Goal: Task Accomplishment & Management: Use online tool/utility

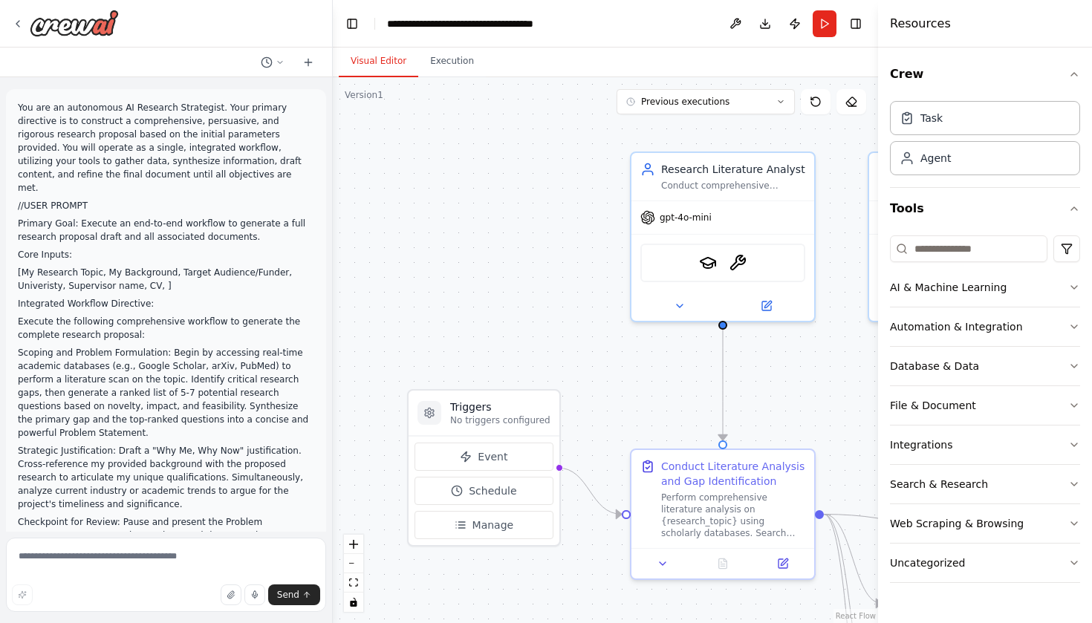
scroll to position [3354, 0]
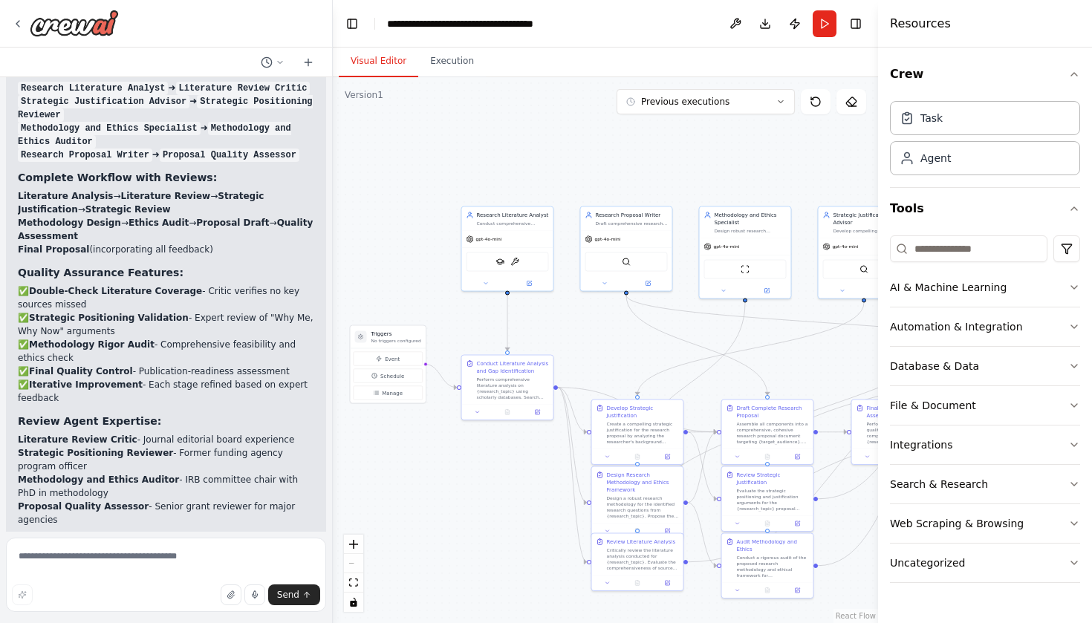
drag, startPoint x: 669, startPoint y: 368, endPoint x: 476, endPoint y: 305, distance: 202.9
click at [476, 305] on div ".deletable-edge-delete-btn { width: 20px; height: 20px; border: 0px solid #ffff…" at bounding box center [605, 350] width 545 height 546
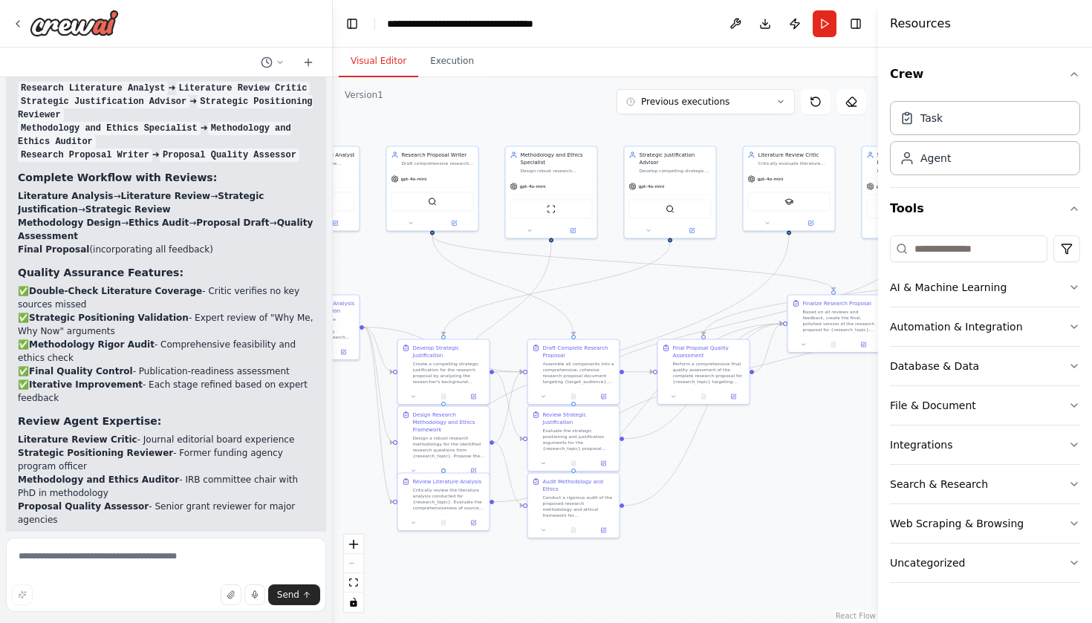
drag, startPoint x: 771, startPoint y: 356, endPoint x: 551, endPoint y: 294, distance: 228.3
click at [551, 294] on div ".deletable-edge-delete-btn { width: 20px; height: 20px; border: 0px solid #ffff…" at bounding box center [605, 350] width 545 height 546
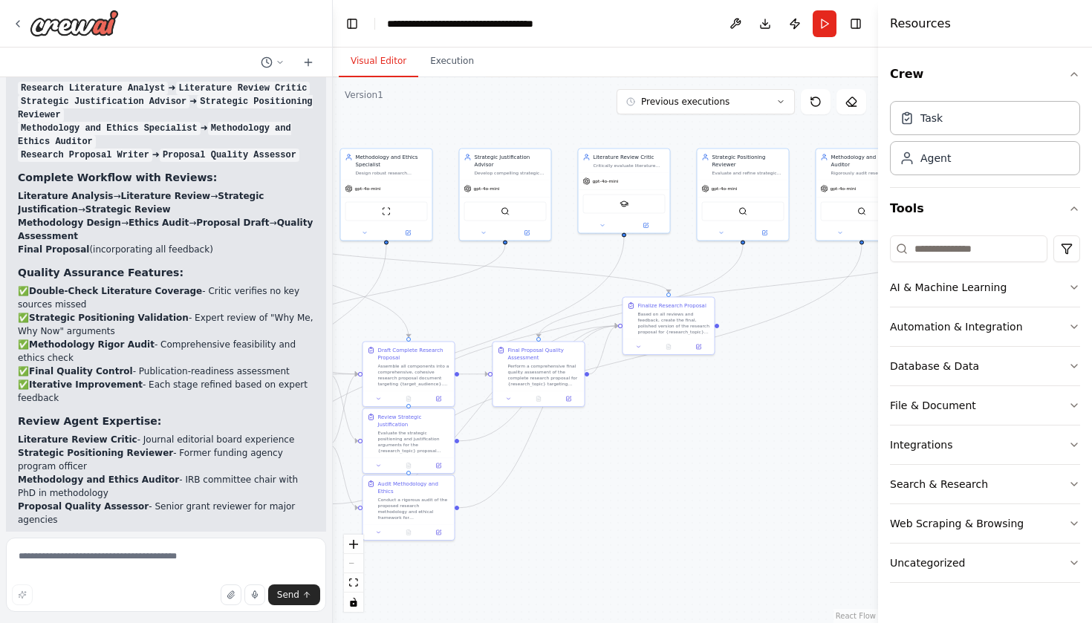
drag, startPoint x: 696, startPoint y: 272, endPoint x: 561, endPoint y: 284, distance: 135.0
click at [561, 284] on div ".deletable-edge-delete-btn { width: 20px; height: 20px; border: 0px solid #ffff…" at bounding box center [605, 350] width 545 height 546
click at [666, 330] on div "Based on all reviews and feedback, create the final, polished version of the re…" at bounding box center [674, 322] width 72 height 24
click at [455, 61] on button "Execution" at bounding box center [452, 61] width 68 height 31
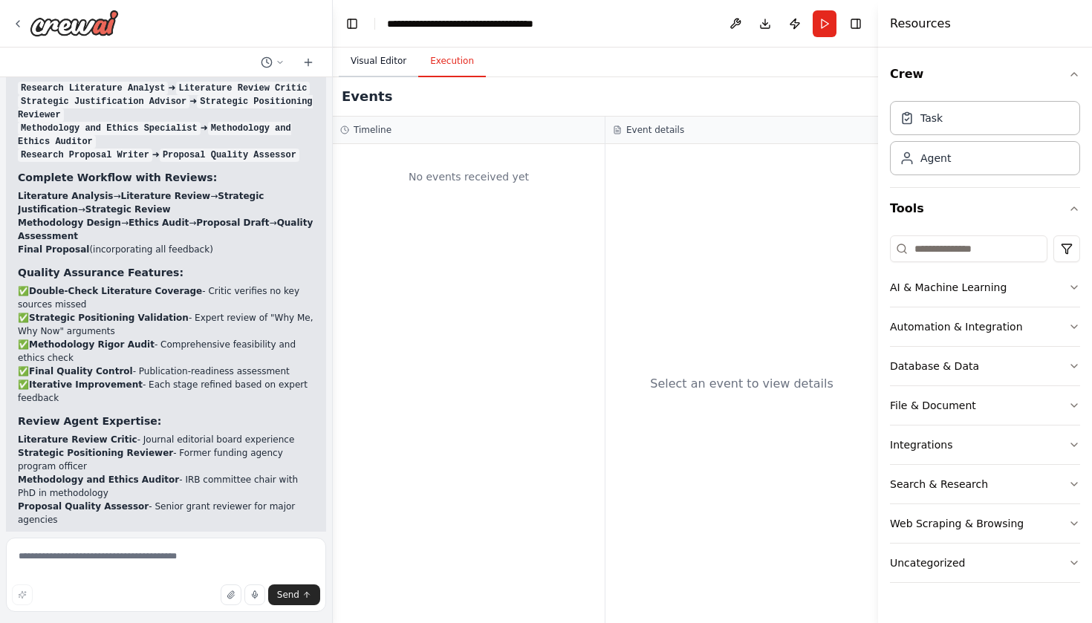
click at [382, 68] on button "Visual Editor" at bounding box center [378, 61] width 79 height 31
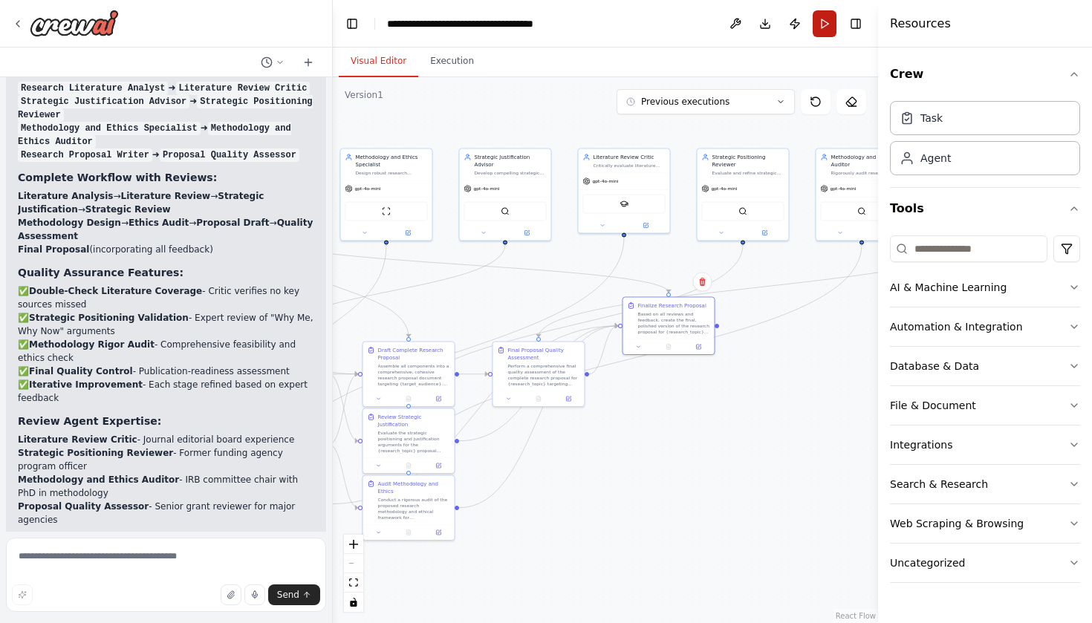
click at [828, 17] on button "Run" at bounding box center [824, 23] width 24 height 27
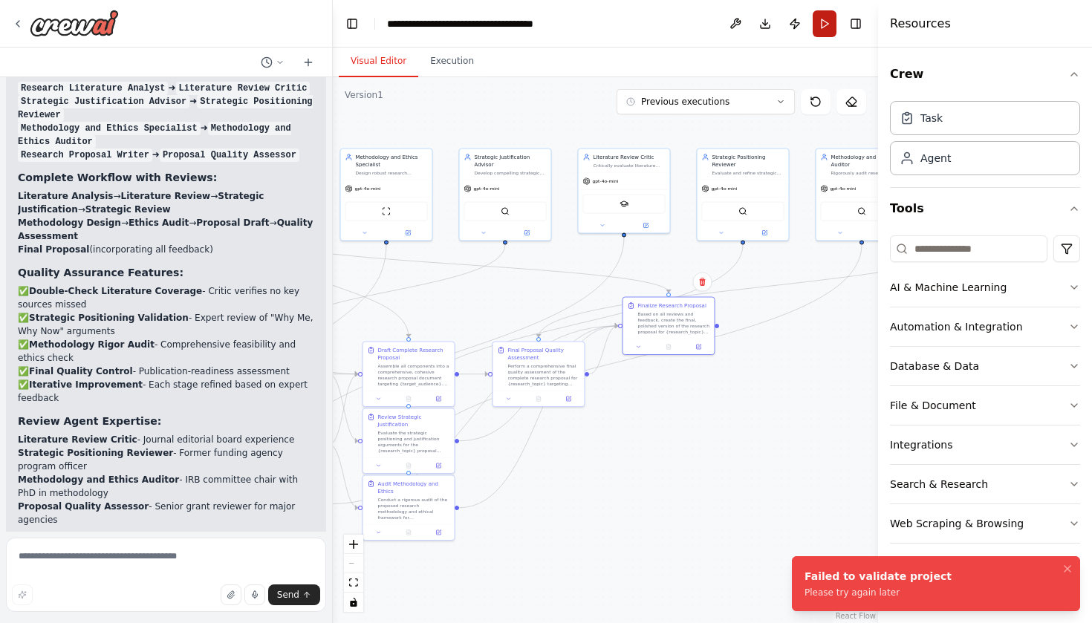
click at [827, 17] on button "Run" at bounding box center [824, 23] width 24 height 27
click at [1074, 569] on button "Notifications (F8)" at bounding box center [1067, 569] width 18 height 18
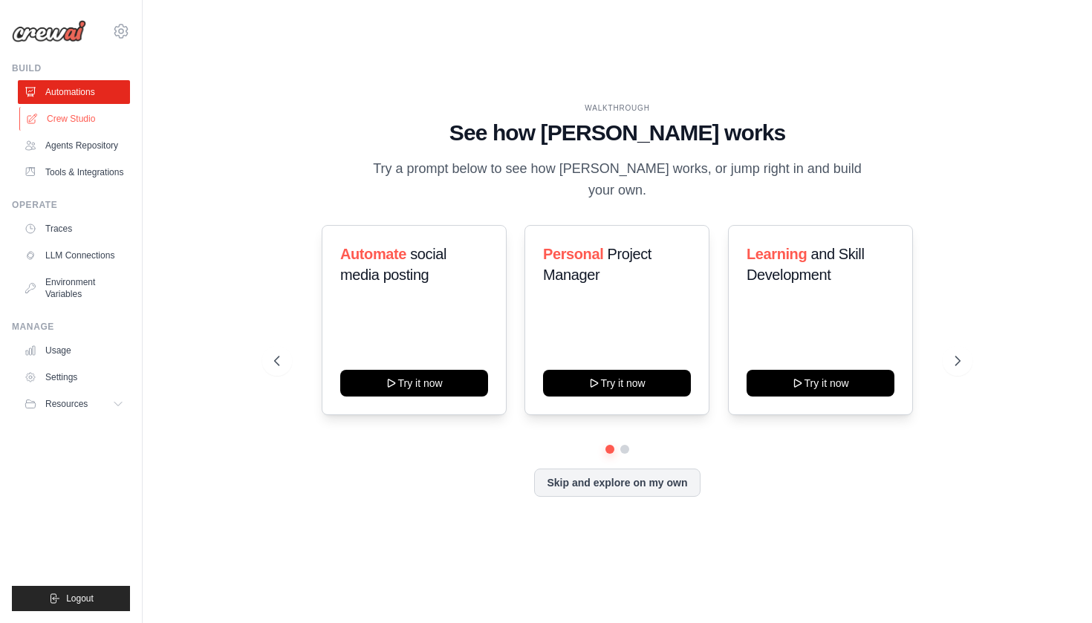
click at [76, 117] on link "Crew Studio" at bounding box center [75, 119] width 112 height 24
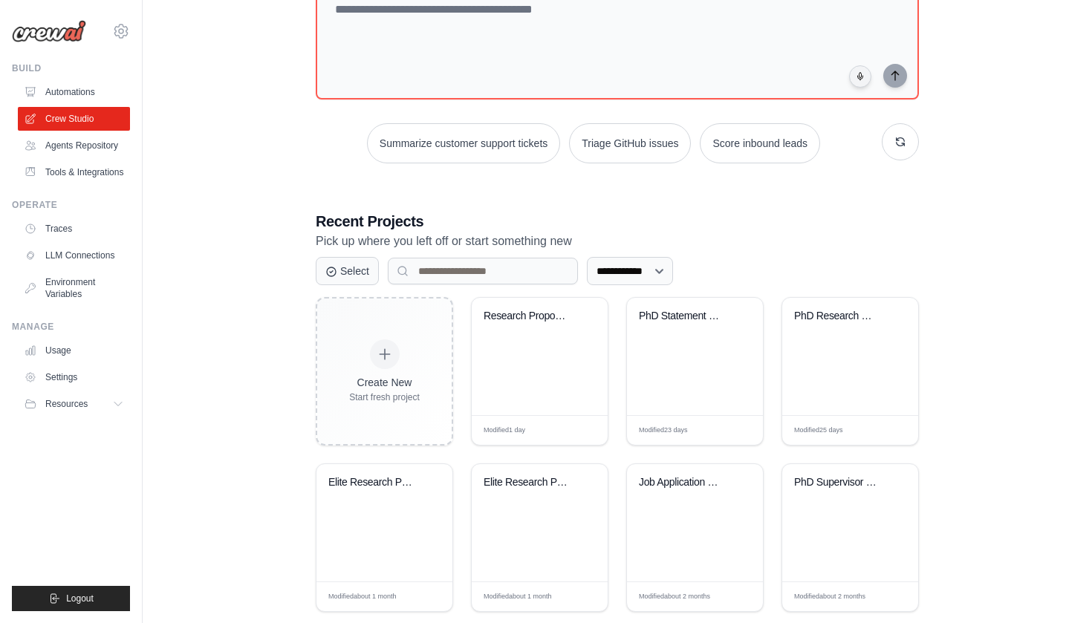
scroll to position [114, 0]
click at [705, 354] on div "PhD Statement of Purpose Multi-Agen..." at bounding box center [695, 356] width 136 height 117
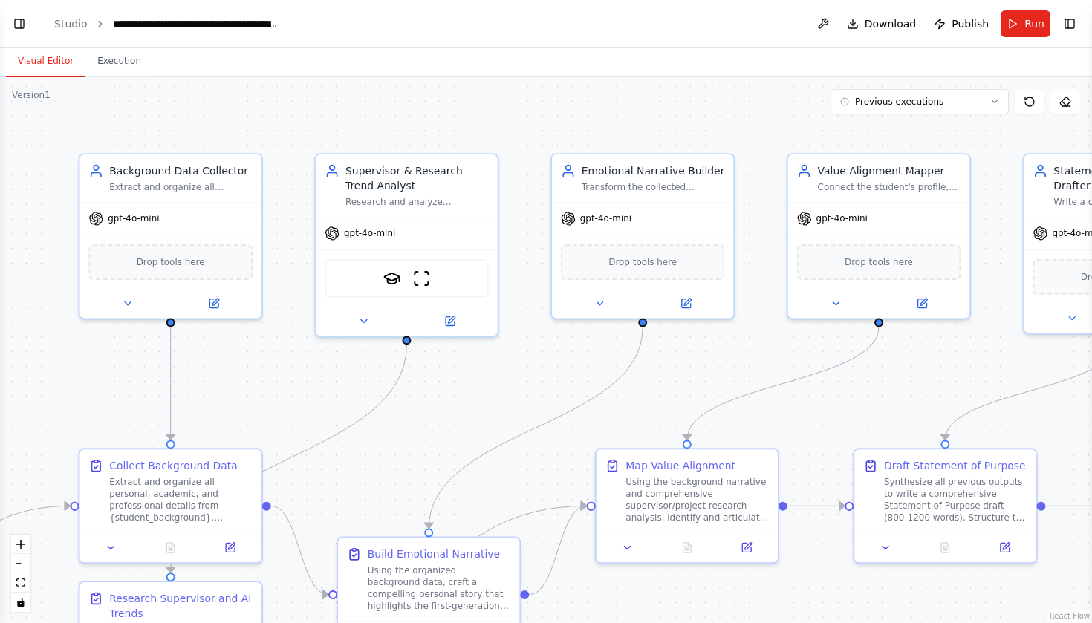
scroll to position [4684, 0]
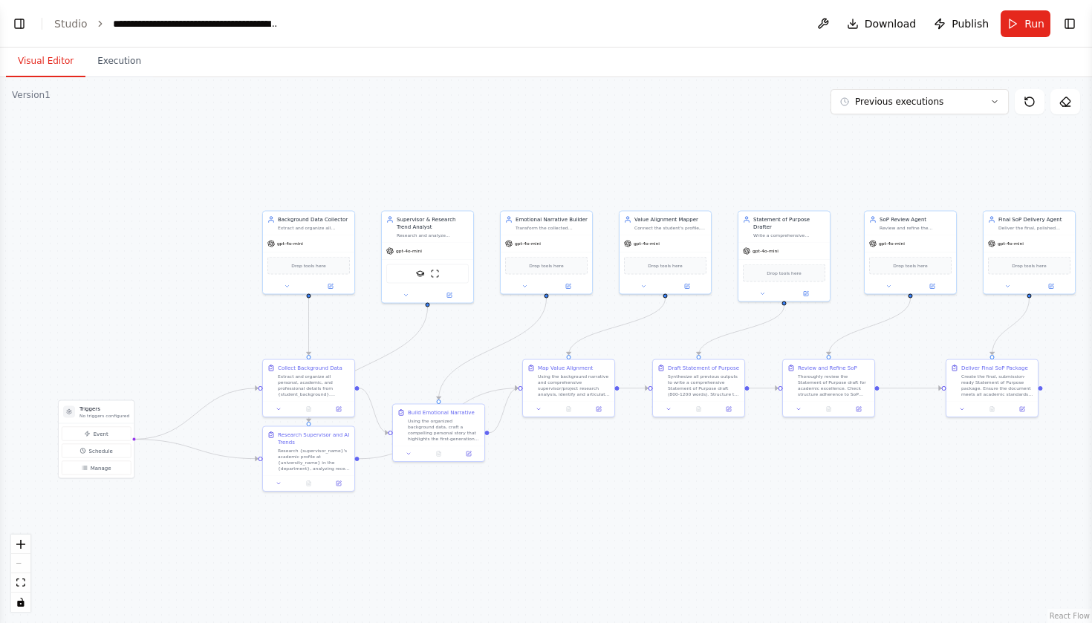
drag, startPoint x: 732, startPoint y: 531, endPoint x: 651, endPoint y: 478, distance: 97.6
click at [649, 477] on div ".deletable-edge-delete-btn { width: 20px; height: 20px; border: 0px solid #ffff…" at bounding box center [546, 350] width 1092 height 546
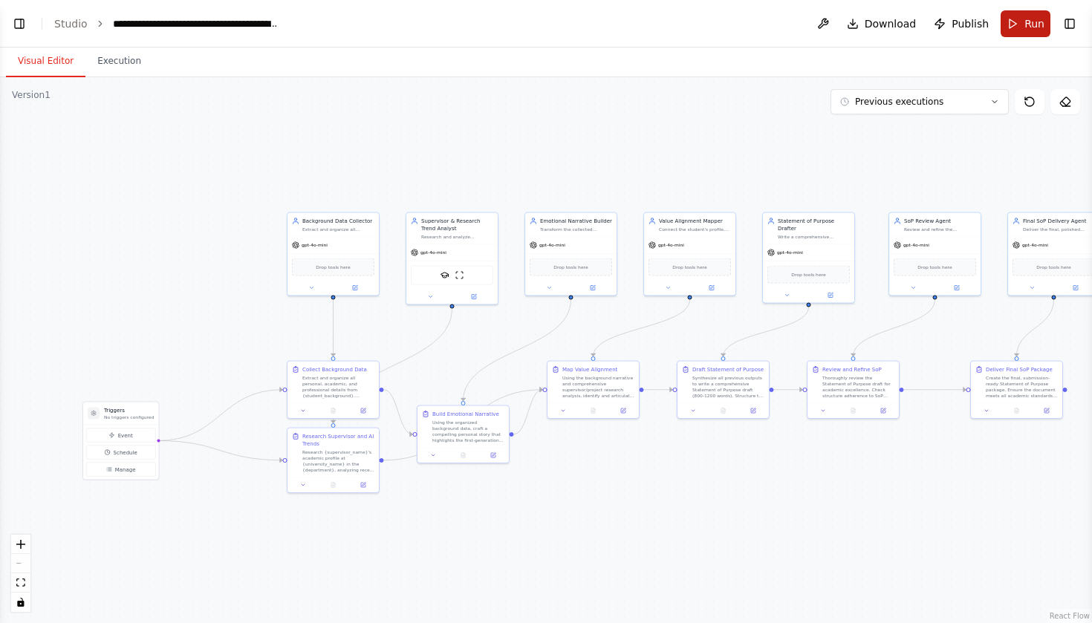
click at [1022, 28] on button "Run" at bounding box center [1025, 23] width 50 height 27
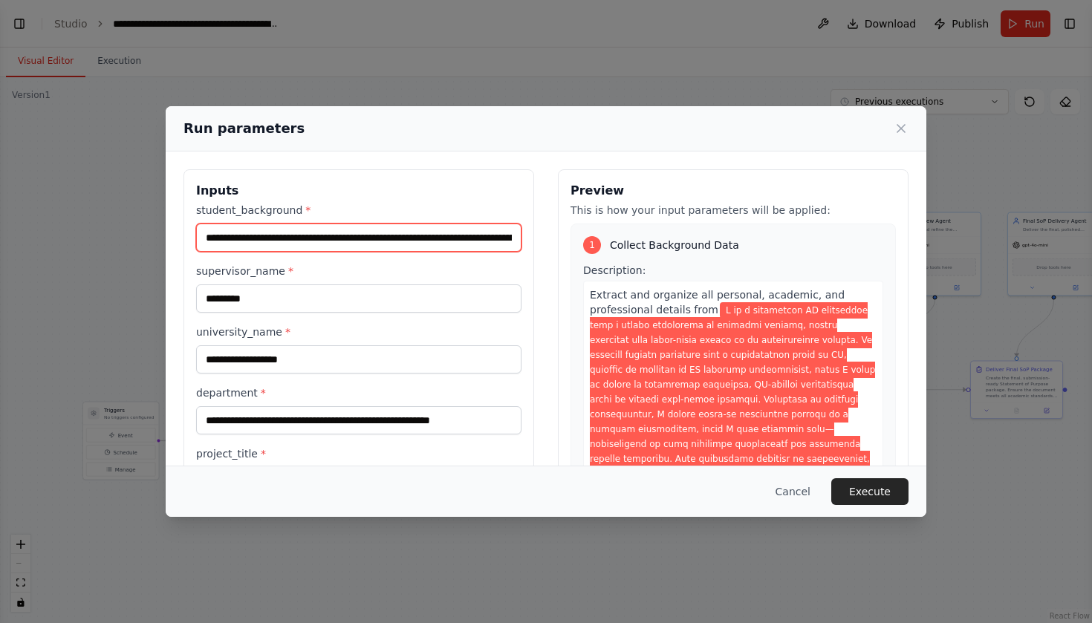
click at [328, 240] on input "student_background *" at bounding box center [358, 238] width 325 height 28
paste input "text"
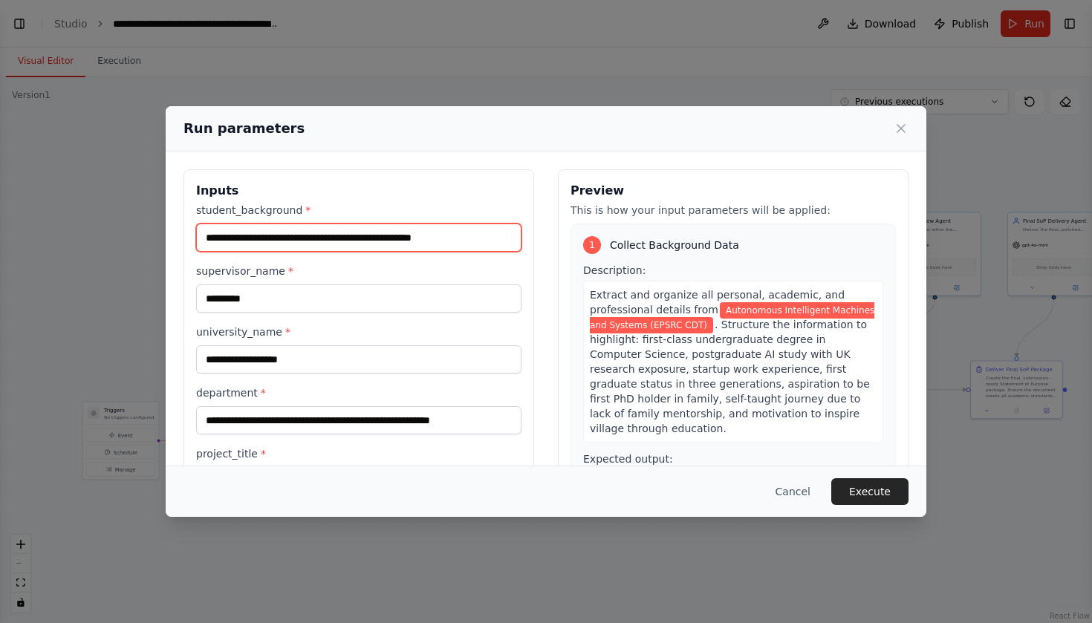
type input "**********"
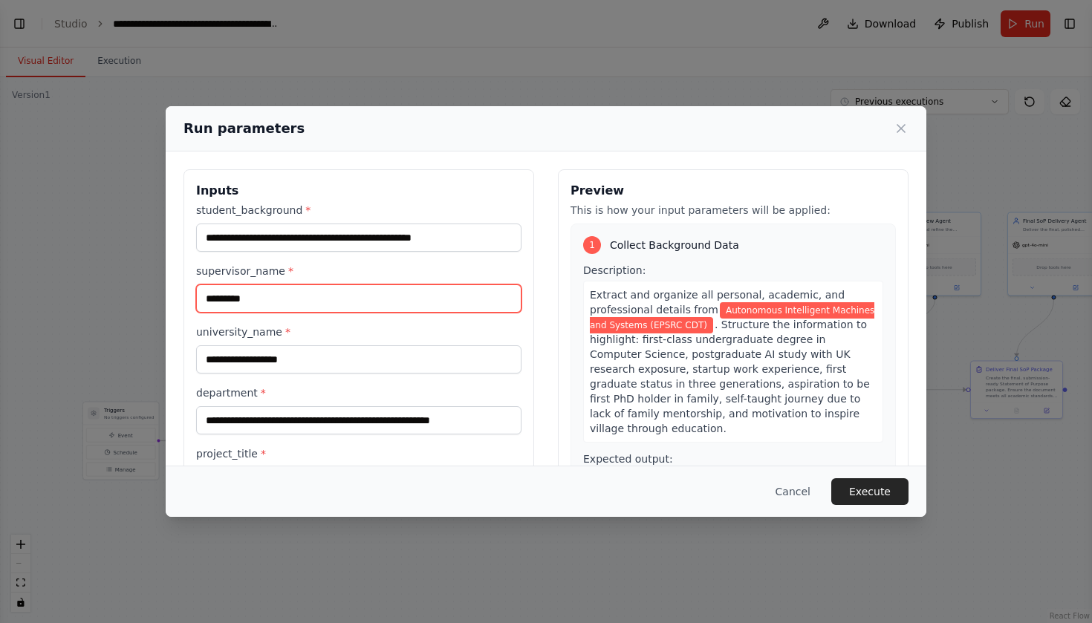
click at [316, 299] on input "*******" at bounding box center [358, 298] width 325 height 28
paste input "**********"
type input "**********"
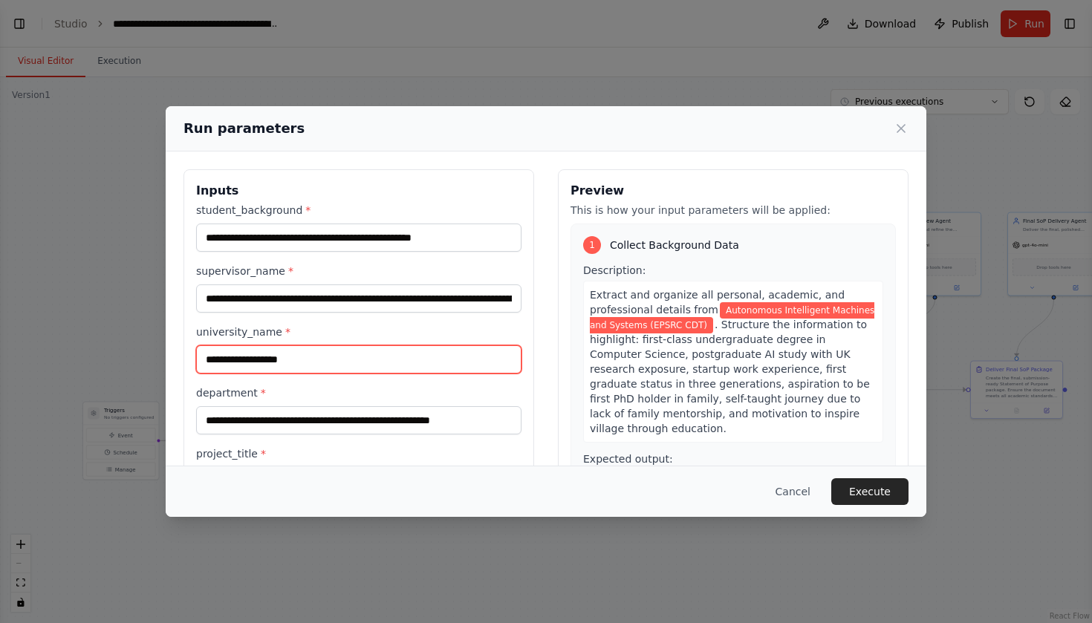
drag, startPoint x: 322, startPoint y: 364, endPoint x: 138, endPoint y: 347, distance: 185.0
click at [138, 347] on div "**********" at bounding box center [546, 311] width 1092 height 623
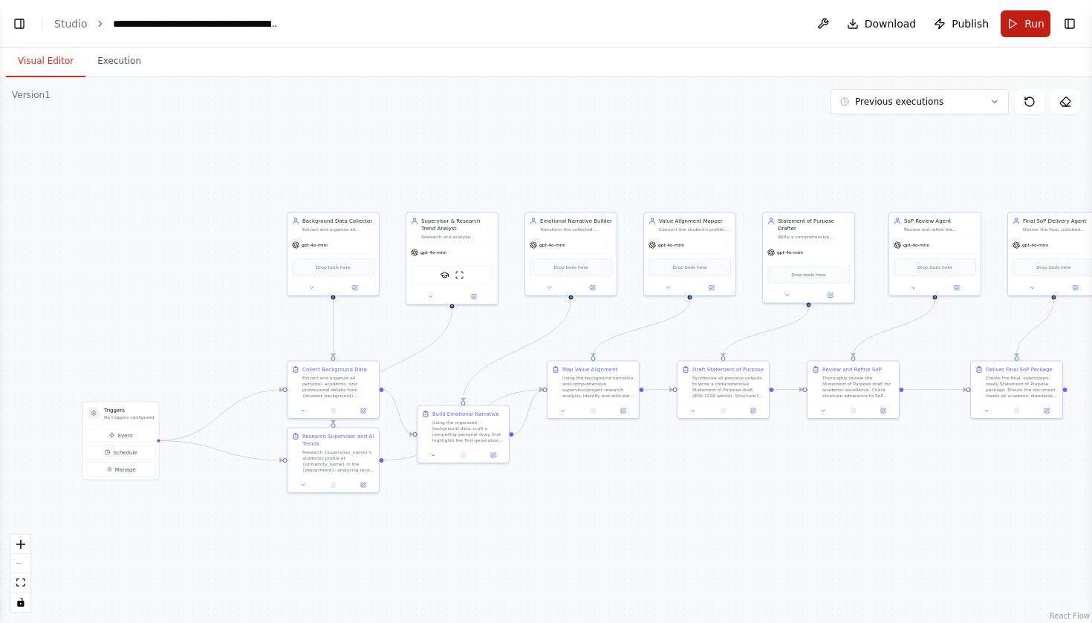
click at [1008, 21] on button "Run" at bounding box center [1025, 23] width 50 height 27
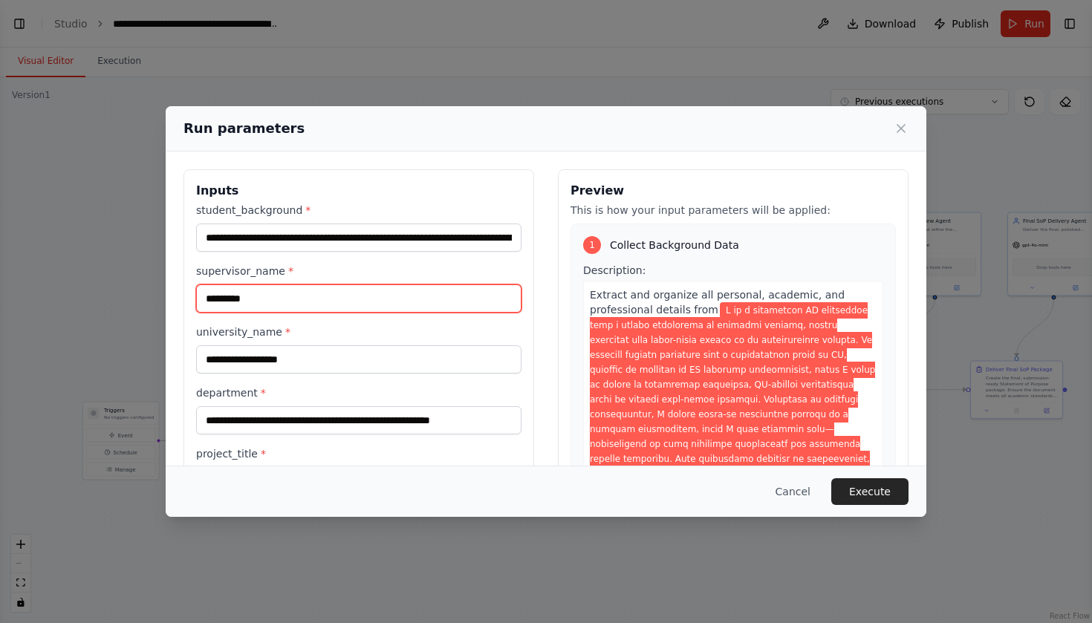
click at [267, 293] on input "*******" at bounding box center [358, 298] width 325 height 28
paste input "**********"
type input "**********"
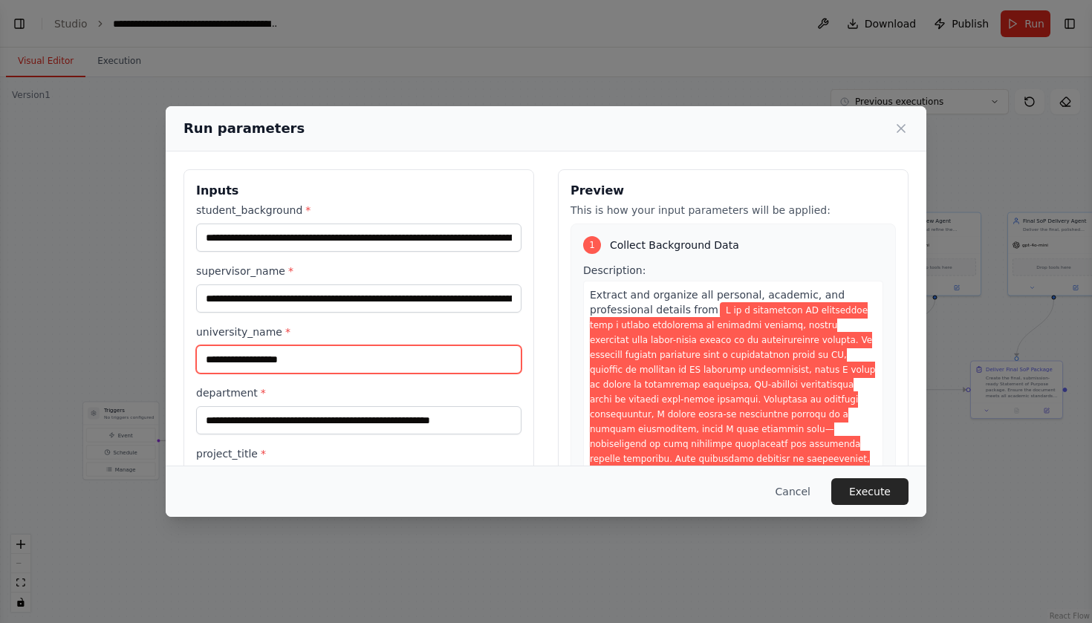
click at [279, 358] on input "**********" at bounding box center [358, 359] width 325 height 28
type input "*"
type input "**********"
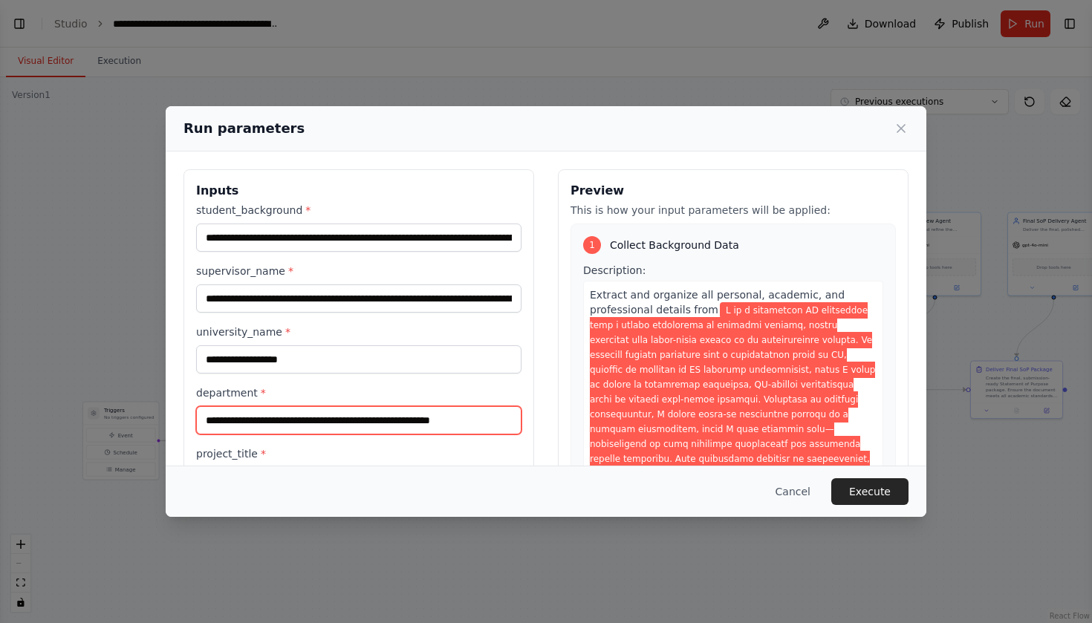
click at [313, 423] on input "**********" at bounding box center [358, 420] width 325 height 28
type input "*"
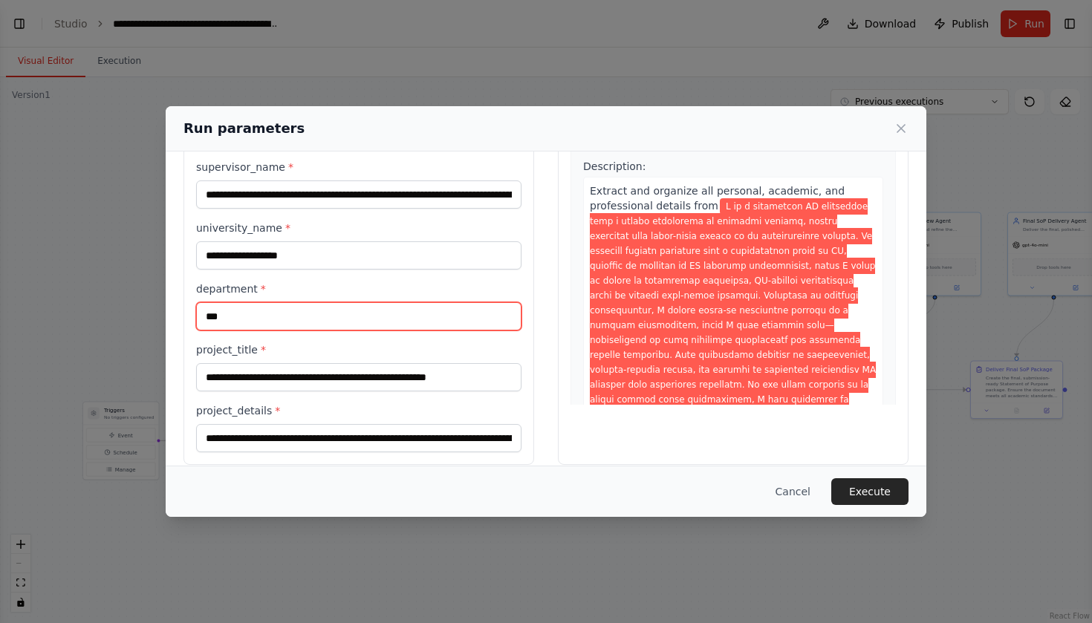
scroll to position [105, 0]
type input "***"
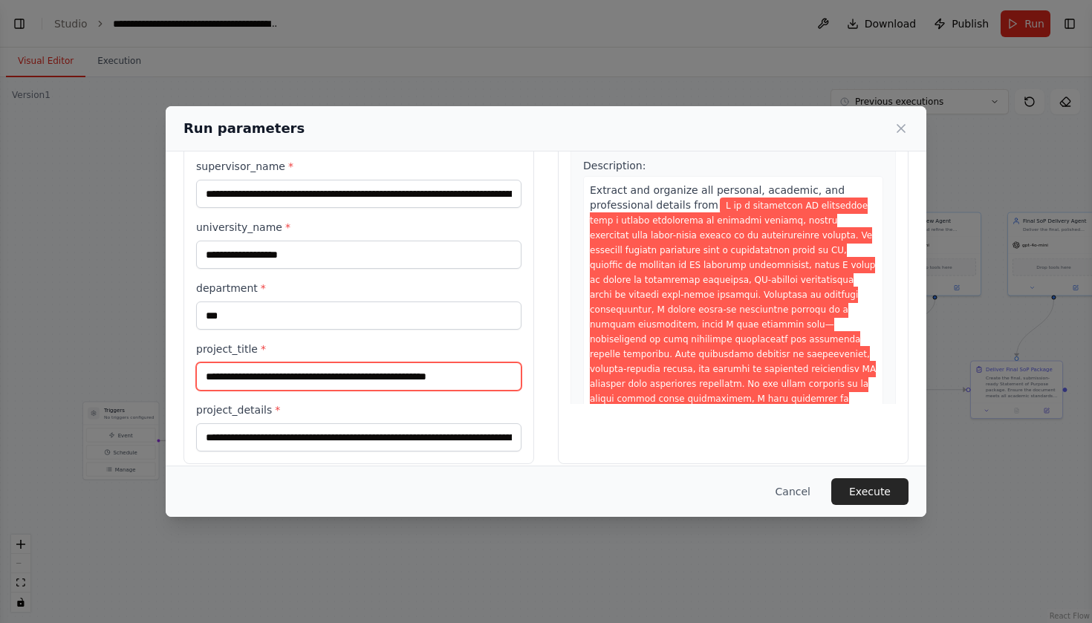
click at [276, 371] on input "**********" at bounding box center [358, 376] width 325 height 28
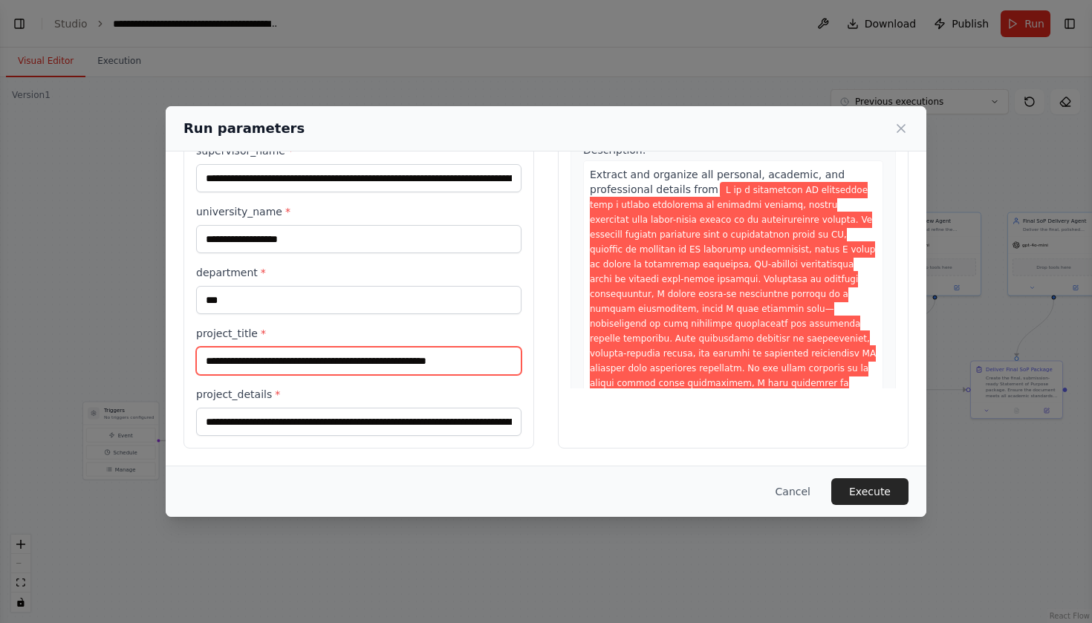
scroll to position [120, 0]
click at [273, 362] on input "**********" at bounding box center [358, 361] width 325 height 28
paste input "text"
type input "**********"
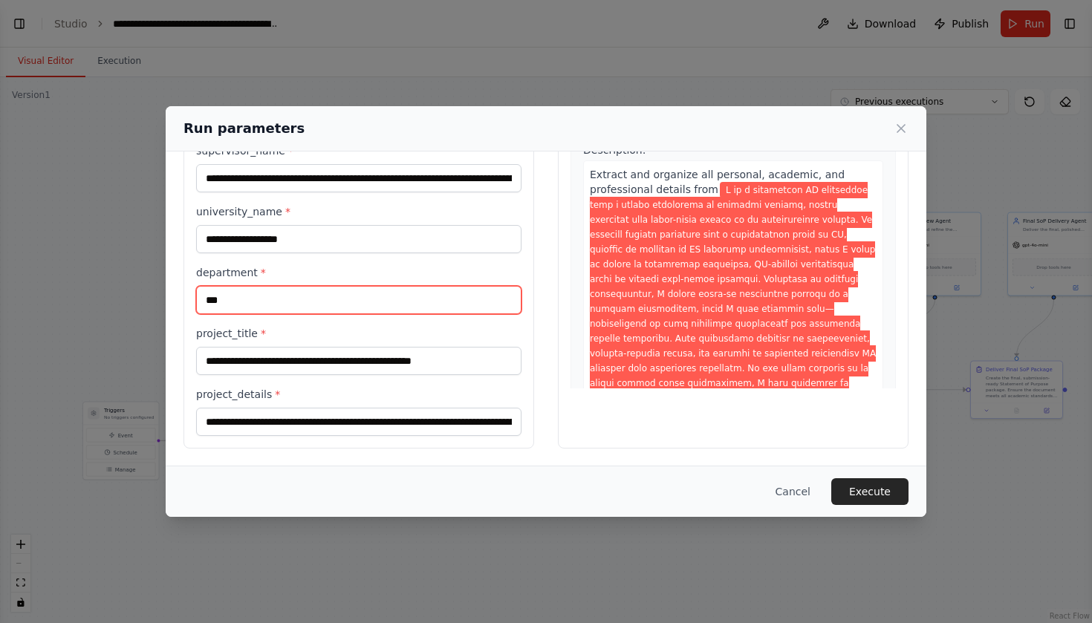
click at [266, 297] on input "***" at bounding box center [358, 300] width 325 height 28
paste input "**********"
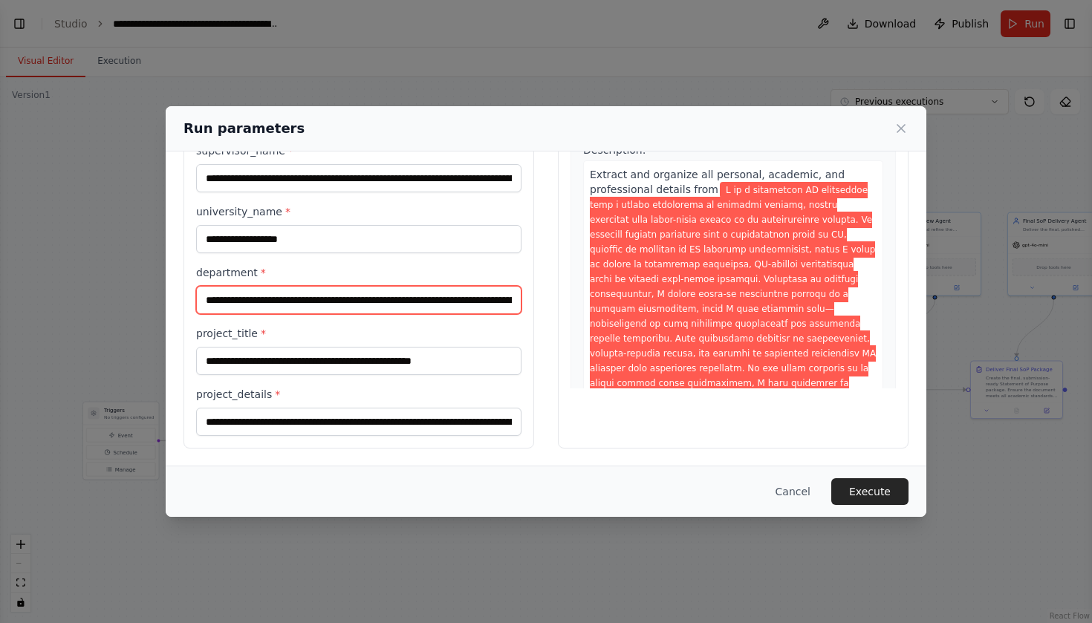
scroll to position [0, 0]
type input "**********"
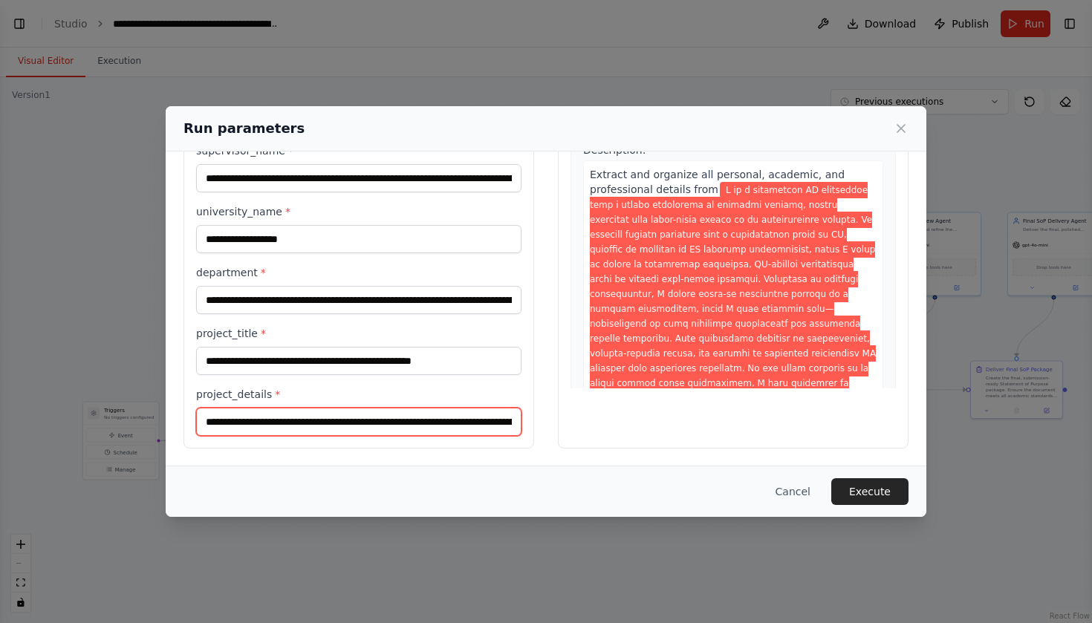
click at [336, 423] on input "project_details *" at bounding box center [358, 422] width 325 height 28
paste input "**********"
type input "**********"
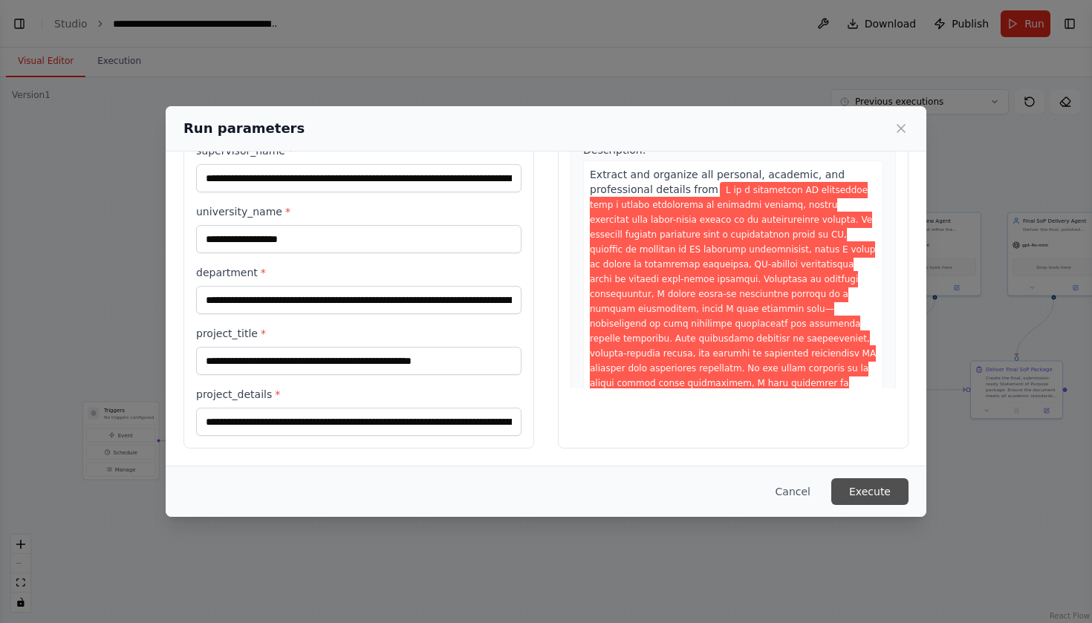
click at [890, 487] on button "Execute" at bounding box center [869, 491] width 77 height 27
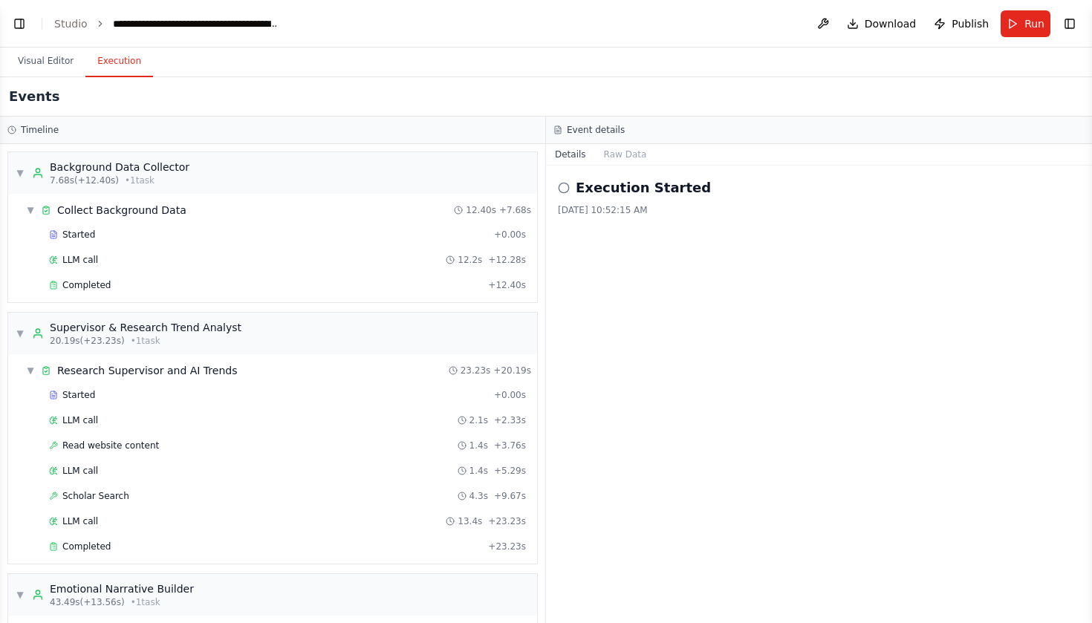
scroll to position [760, 0]
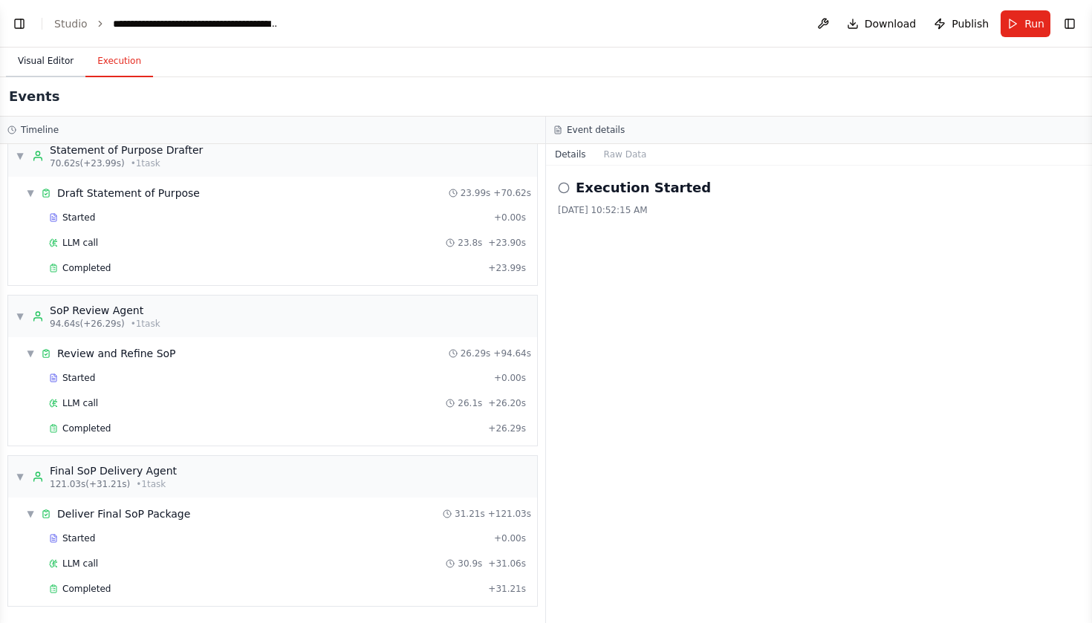
click at [56, 62] on button "Visual Editor" at bounding box center [45, 61] width 79 height 31
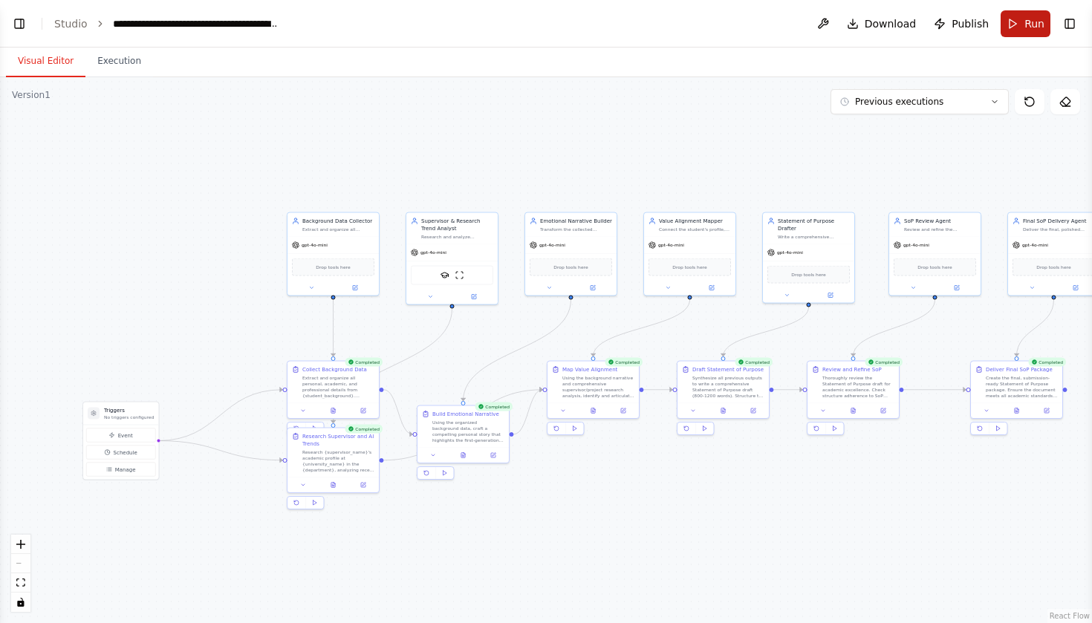
click at [1033, 25] on span "Run" at bounding box center [1034, 23] width 20 height 15
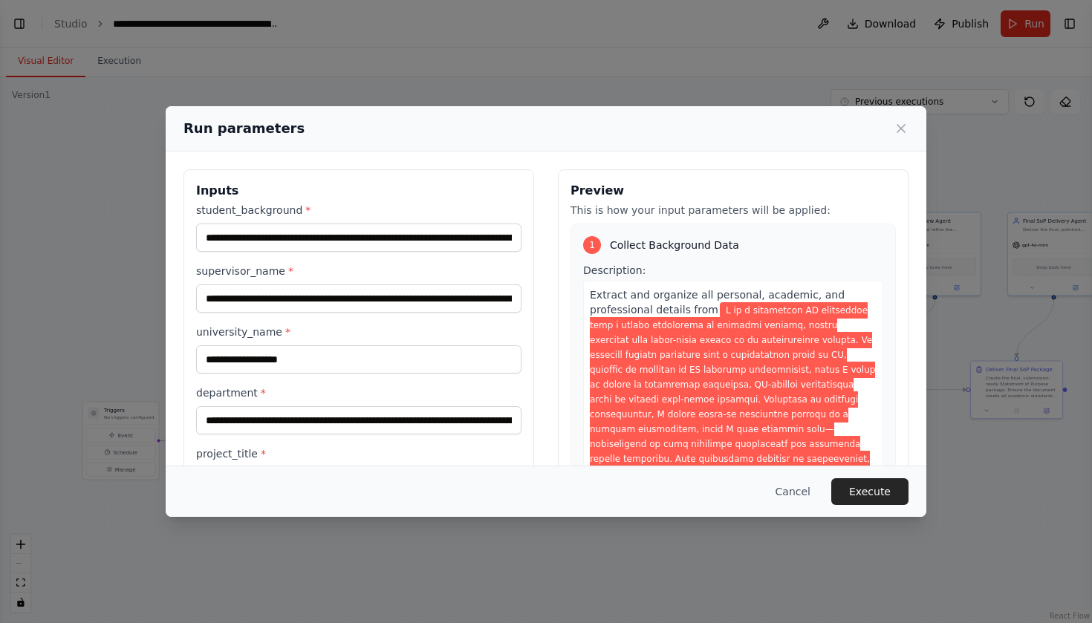
scroll to position [0, 0]
drag, startPoint x: 349, startPoint y: 236, endPoint x: 574, endPoint y: 244, distance: 225.1
click at [574, 244] on div "**********" at bounding box center [545, 369] width 725 height 400
click at [448, 232] on input "student_background *" at bounding box center [358, 238] width 325 height 28
paste input "**********"
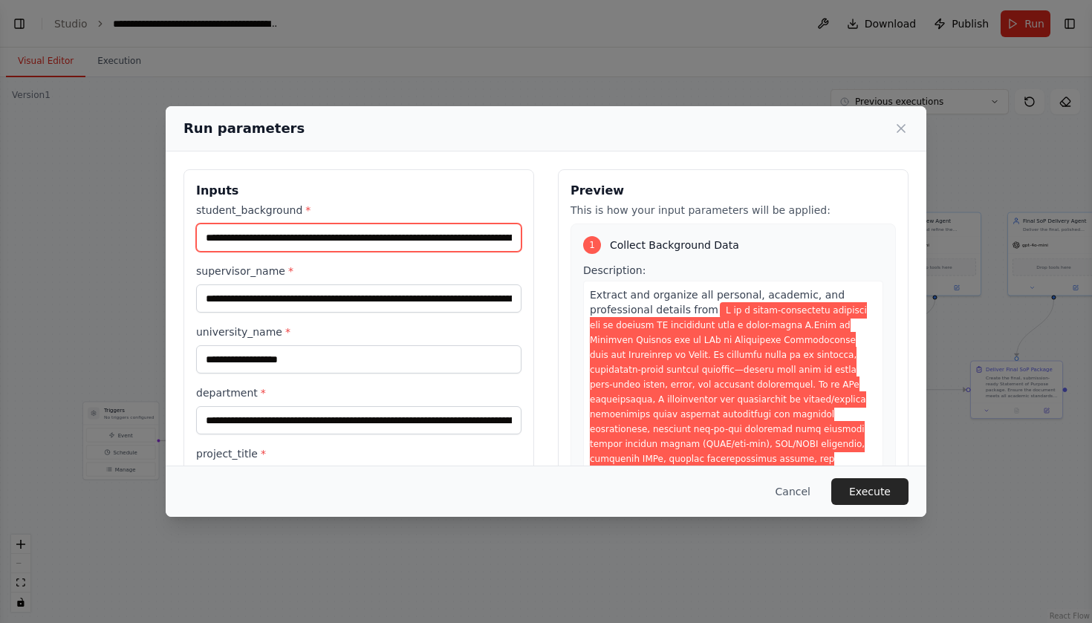
type input "**********"
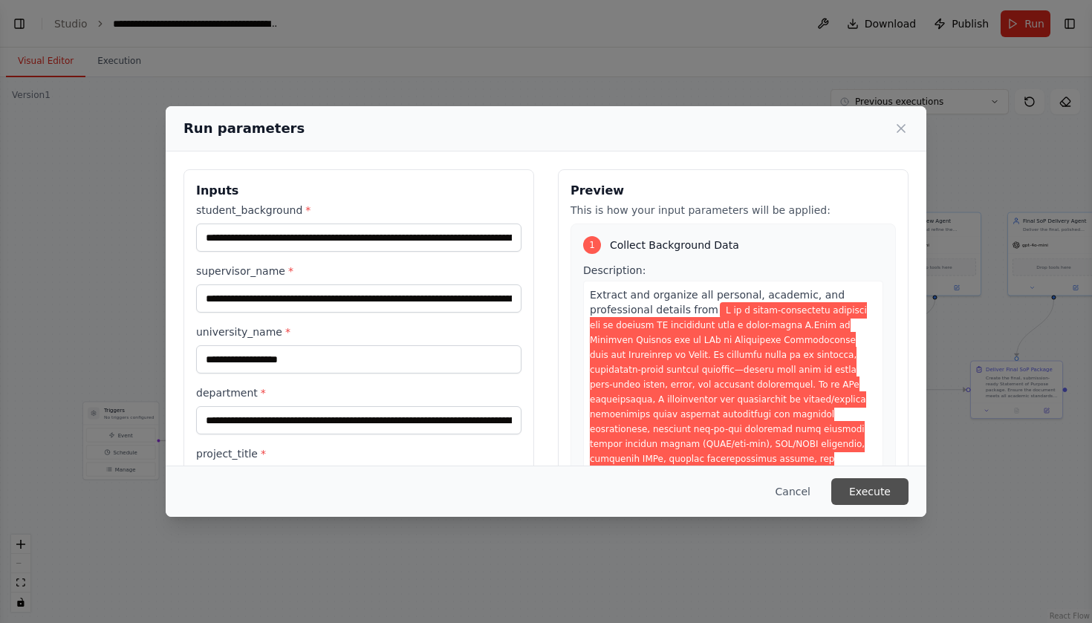
click at [850, 485] on button "Execute" at bounding box center [869, 491] width 77 height 27
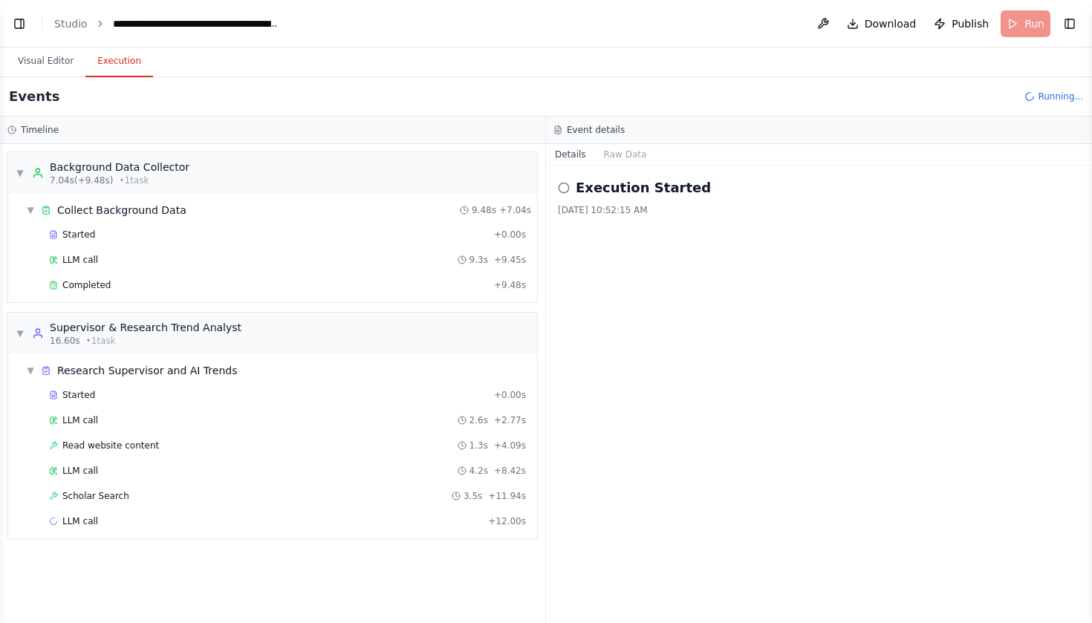
click at [672, 206] on div "10/3/2025, 10:52:15 AM" at bounding box center [819, 210] width 522 height 12
click at [628, 289] on div "Execution Started 10/3/2025, 10:52:15 AM" at bounding box center [819, 394] width 546 height 457
click at [690, 205] on div "10/3/2025, 10:52:15 AM" at bounding box center [819, 210] width 522 height 12
drag, startPoint x: 676, startPoint y: 213, endPoint x: 579, endPoint y: 182, distance: 102.2
click at [579, 182] on div "Execution Started 10/3/2025, 10:52:15 AM" at bounding box center [819, 196] width 522 height 39
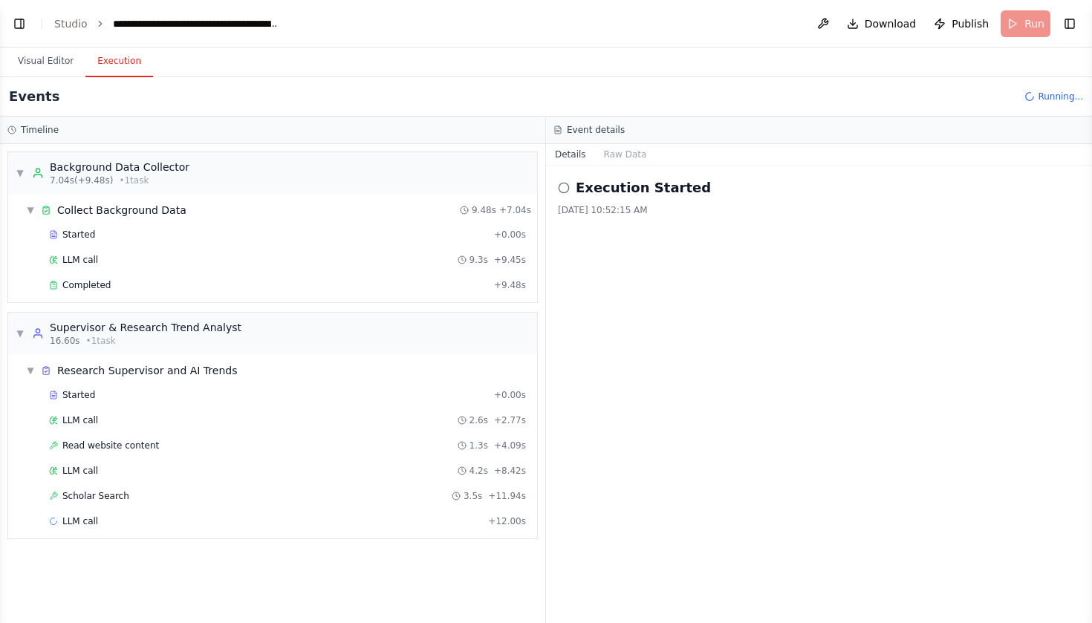
click at [647, 231] on div "Execution Started 10/3/2025, 10:52:15 AM" at bounding box center [819, 394] width 546 height 457
drag, startPoint x: 665, startPoint y: 205, endPoint x: 573, endPoint y: 189, distance: 93.5
click at [573, 189] on div "Execution Started 10/3/2025, 10:52:15 AM" at bounding box center [819, 196] width 522 height 39
click at [602, 262] on div "Execution Started 10/3/2025, 10:52:15 AM" at bounding box center [819, 394] width 546 height 457
click at [573, 184] on div "Execution Started" at bounding box center [819, 187] width 522 height 21
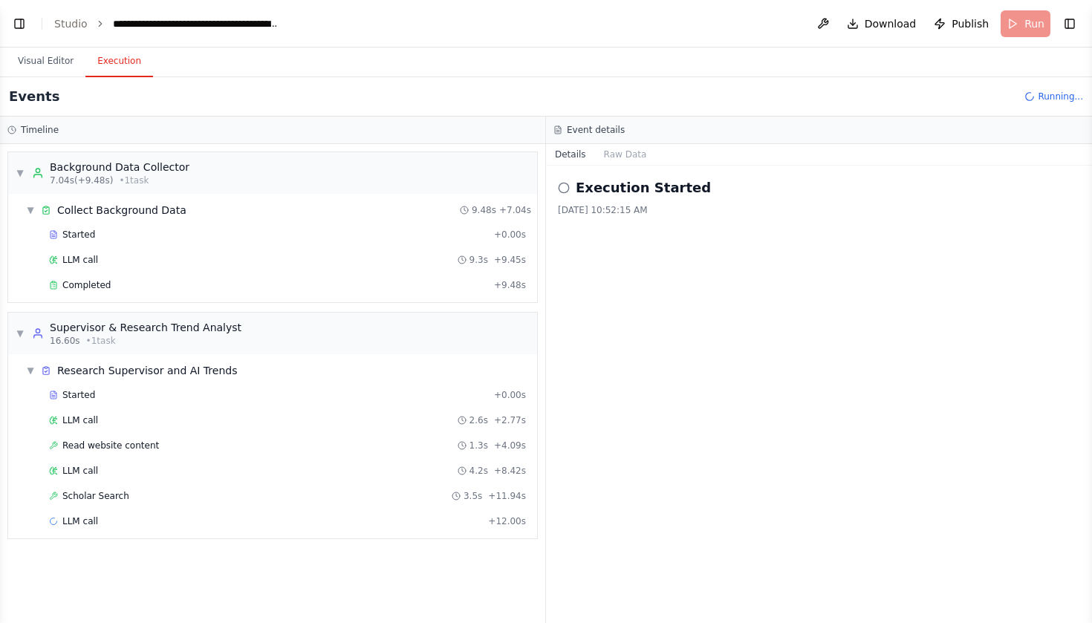
drag, startPoint x: 576, startPoint y: 187, endPoint x: 677, endPoint y: 214, distance: 105.2
click at [677, 214] on div "Execution Started 10/3/2025, 10:52:15 AM" at bounding box center [819, 196] width 522 height 39
click at [677, 214] on div "10/3/2025, 10:52:15 AM" at bounding box center [819, 210] width 522 height 12
drag, startPoint x: 666, startPoint y: 212, endPoint x: 579, endPoint y: 185, distance: 91.6
click at [579, 185] on div "Execution Started 10/3/2025, 10:52:15 AM" at bounding box center [819, 196] width 522 height 39
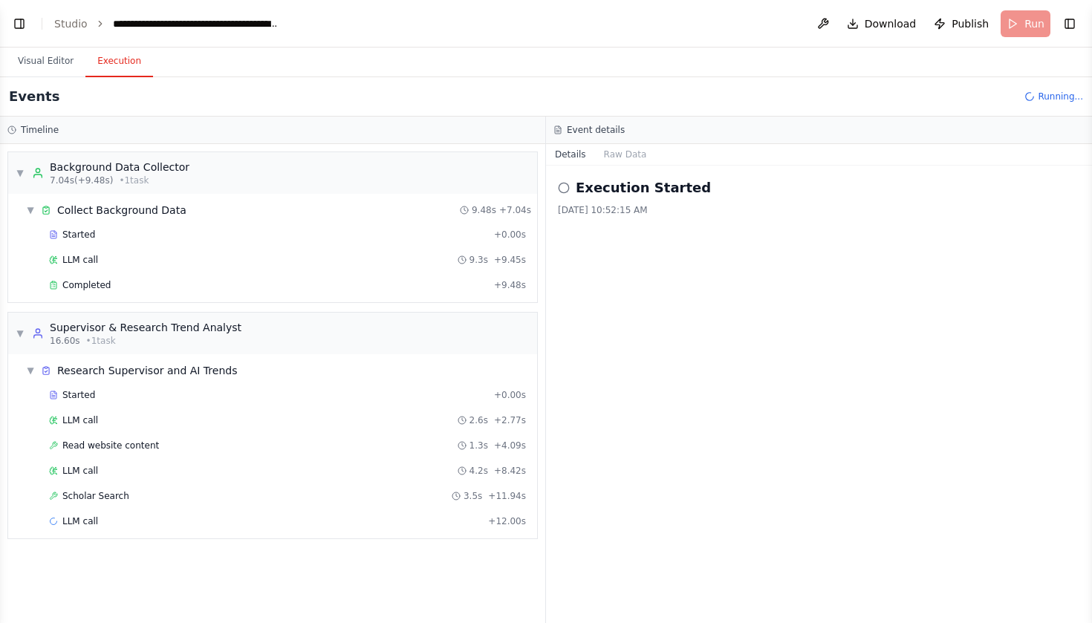
click at [679, 217] on div "Execution Started 10/3/2025, 10:52:15 AM" at bounding box center [819, 394] width 546 height 457
drag, startPoint x: 667, startPoint y: 209, endPoint x: 578, endPoint y: 177, distance: 94.4
click at [578, 177] on div "Execution Started 10/3/2025, 10:52:15 AM" at bounding box center [819, 196] width 522 height 39
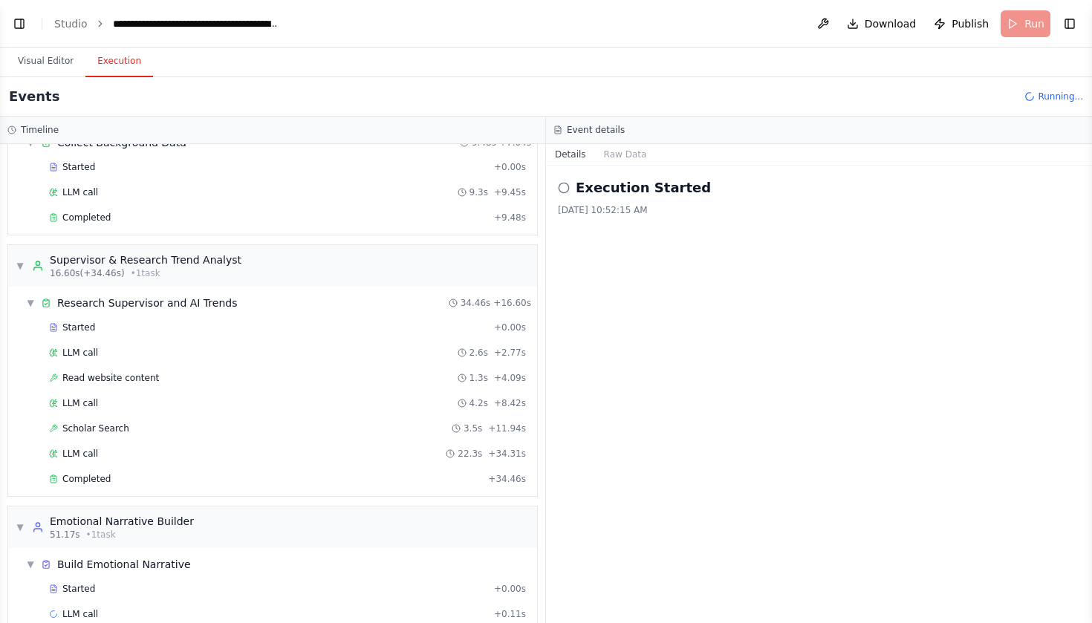
scroll to position [93, 0]
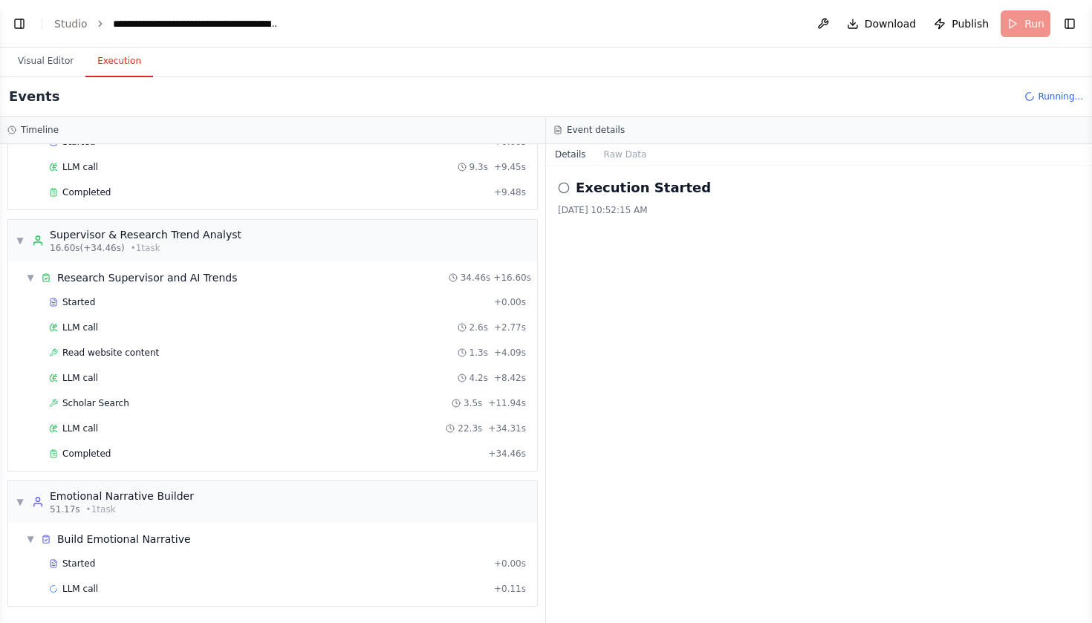
click at [579, 185] on h2 "Execution Started" at bounding box center [643, 187] width 135 height 21
drag, startPoint x: 579, startPoint y: 188, endPoint x: 668, endPoint y: 210, distance: 92.6
click at [668, 210] on div "Execution Started 10/3/2025, 10:52:15 AM" at bounding box center [819, 196] width 522 height 39
click at [668, 210] on div "10/3/2025, 10:52:15 AM" at bounding box center [819, 210] width 522 height 12
drag, startPoint x: 668, startPoint y: 210, endPoint x: 587, endPoint y: 189, distance: 83.8
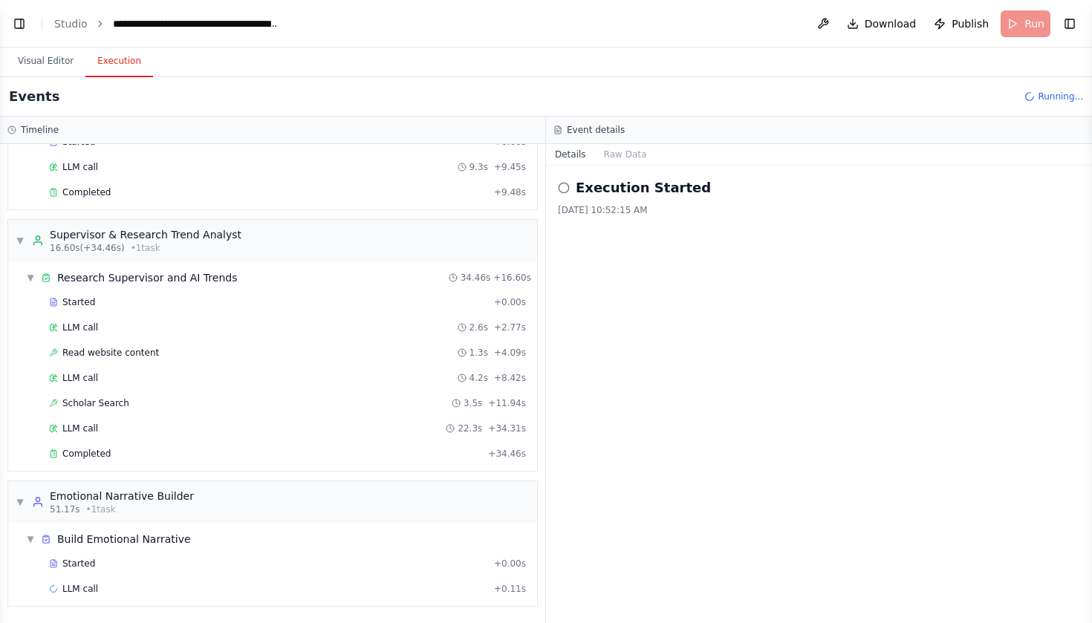
click at [587, 189] on div "Execution Started 10/3/2025, 10:52:15 AM" at bounding box center [819, 196] width 522 height 39
click at [579, 188] on h2 "Execution Started" at bounding box center [643, 187] width 135 height 21
drag, startPoint x: 579, startPoint y: 188, endPoint x: 661, endPoint y: 211, distance: 85.6
click at [661, 211] on div "Execution Started 10/3/2025, 10:52:15 AM" at bounding box center [819, 196] width 522 height 39
click at [684, 229] on div "Execution Started 10/3/2025, 10:52:15 AM" at bounding box center [819, 394] width 546 height 457
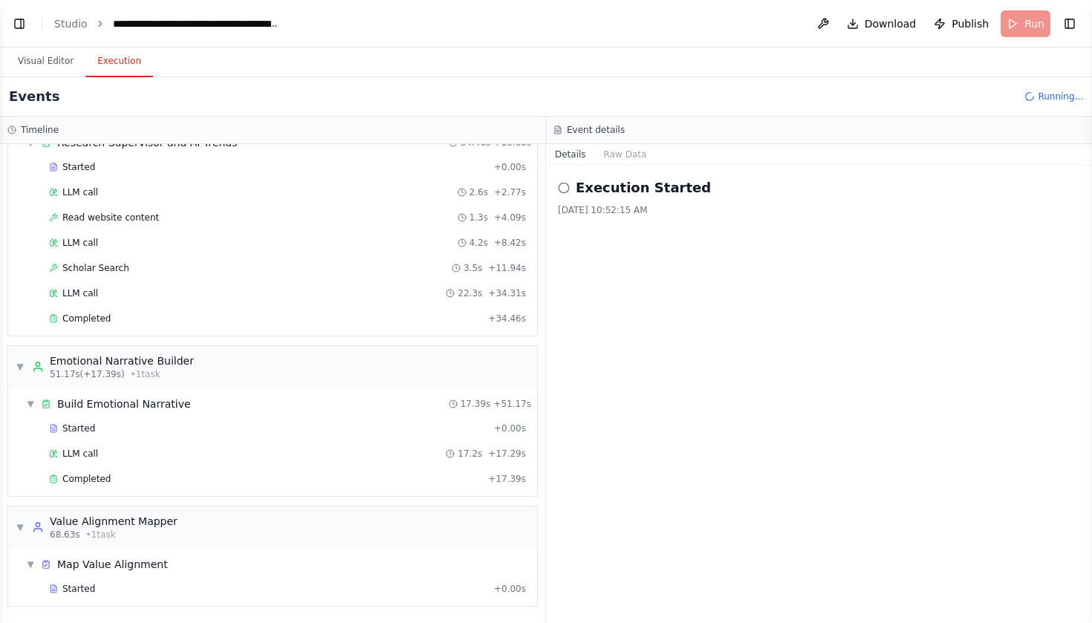
scroll to position [253, 0]
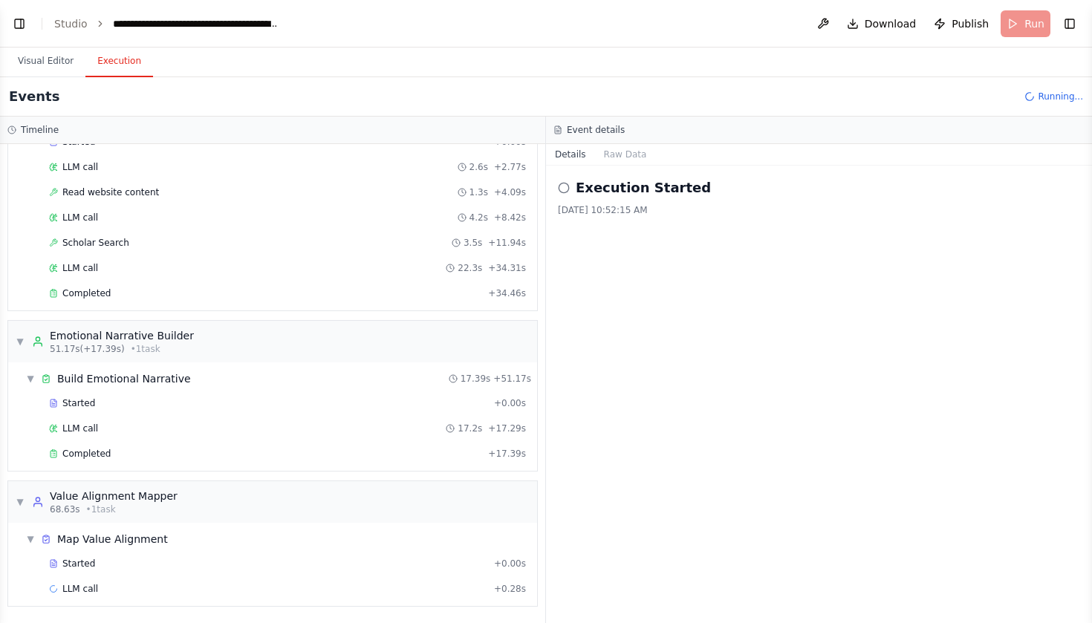
drag, startPoint x: 663, startPoint y: 207, endPoint x: 575, endPoint y: 185, distance: 91.1
click at [575, 185] on div "Execution Started 10/3/2025, 10:52:15 AM" at bounding box center [819, 196] width 522 height 39
click at [663, 209] on div "10/3/2025, 10:52:15 AM" at bounding box center [819, 210] width 522 height 12
drag, startPoint x: 663, startPoint y: 209, endPoint x: 579, endPoint y: 189, distance: 87.2
click at [579, 189] on div "Execution Started 10/3/2025, 10:52:15 AM" at bounding box center [819, 196] width 522 height 39
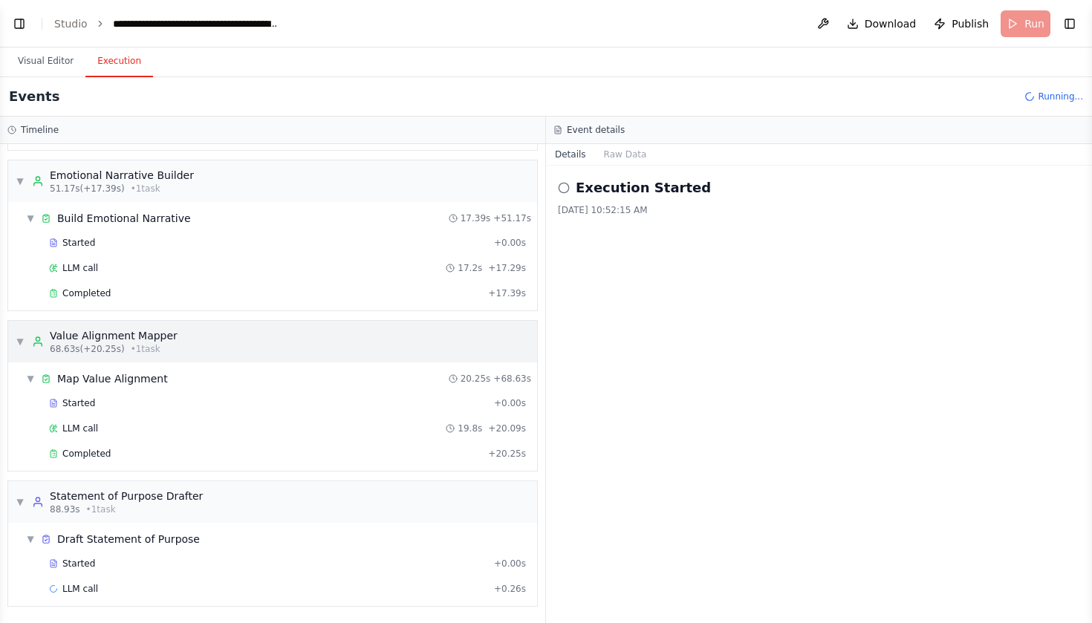
scroll to position [414, 0]
click at [701, 269] on div "Execution Started 10/3/2025, 10:52:15 AM" at bounding box center [819, 394] width 546 height 457
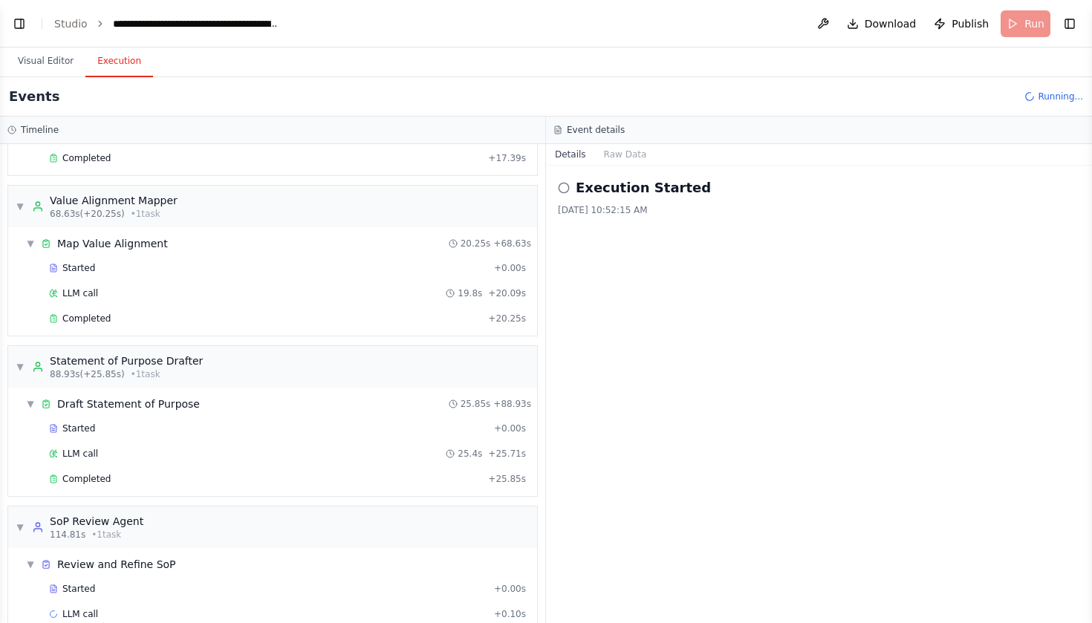
scroll to position [574, 0]
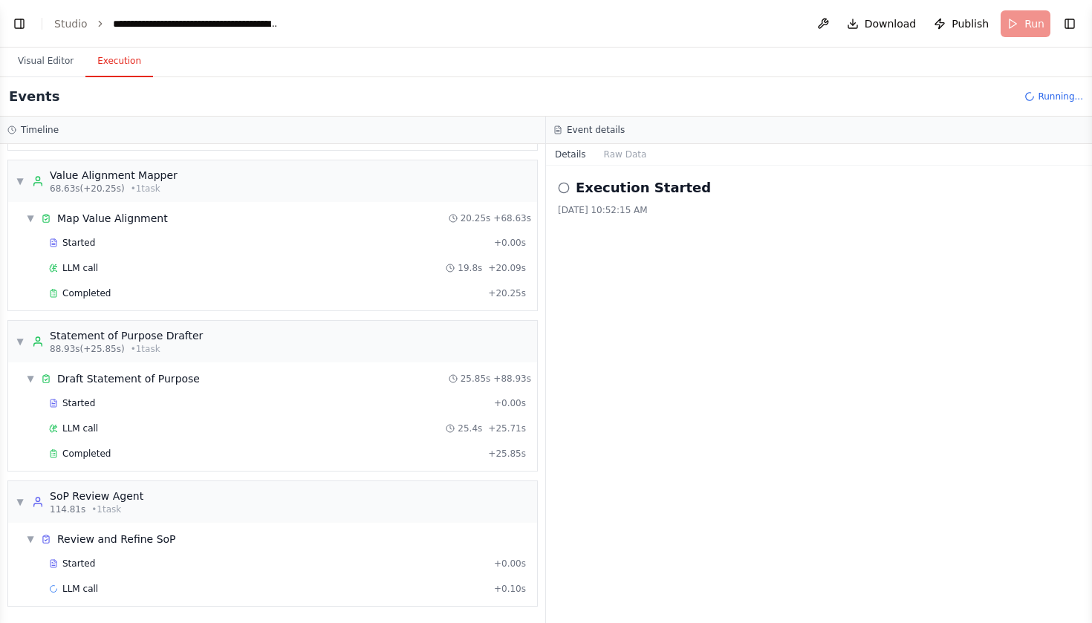
drag, startPoint x: 676, startPoint y: 212, endPoint x: 579, endPoint y: 183, distance: 101.7
click at [579, 183] on div "Execution Started 10/3/2025, 10:52:15 AM" at bounding box center [819, 196] width 522 height 39
click at [633, 220] on div "Execution Started 10/3/2025, 10:52:15 AM" at bounding box center [819, 394] width 546 height 457
drag, startPoint x: 671, startPoint y: 209, endPoint x: 577, endPoint y: 189, distance: 95.5
click at [577, 189] on div "Execution Started 10/3/2025, 10:52:15 AM" at bounding box center [819, 196] width 522 height 39
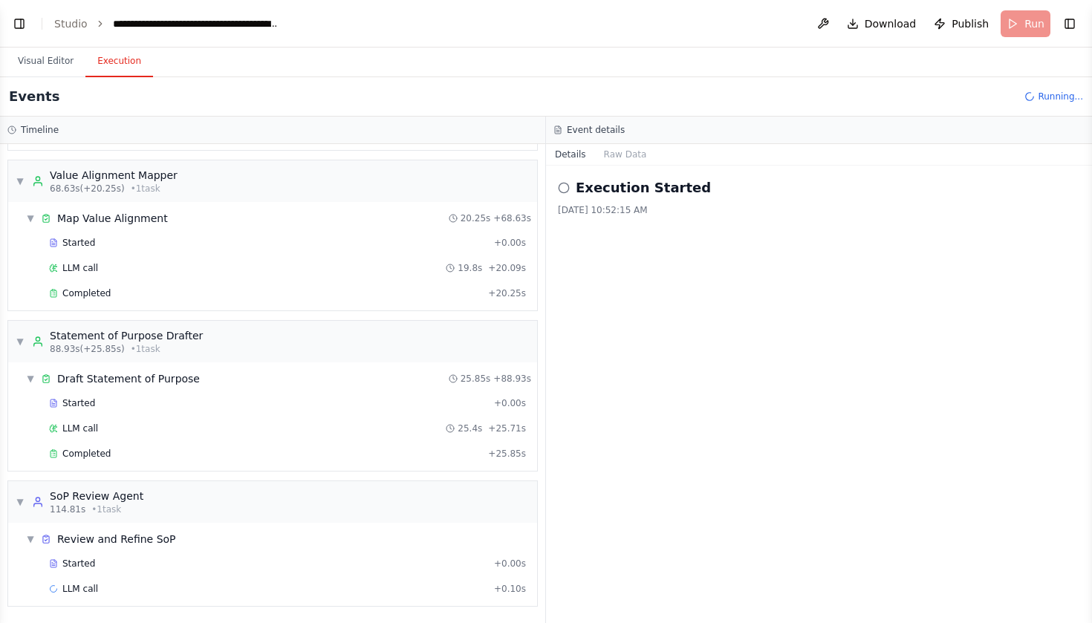
click at [602, 197] on h2 "Execution Started" at bounding box center [643, 187] width 135 height 21
drag, startPoint x: 675, startPoint y: 209, endPoint x: 579, endPoint y: 188, distance: 98.9
click at [579, 188] on div "Execution Started 10/3/2025, 10:52:15 AM" at bounding box center [819, 196] width 522 height 39
click at [674, 224] on div "Execution Started 10/3/2025, 10:52:15 AM" at bounding box center [819, 394] width 546 height 457
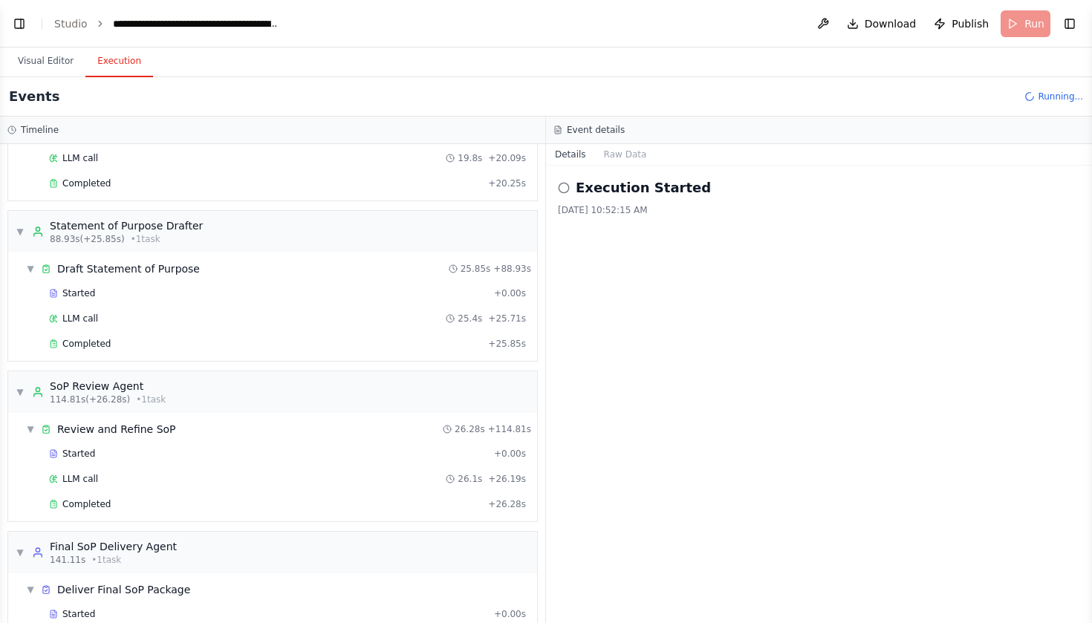
scroll to position [734, 0]
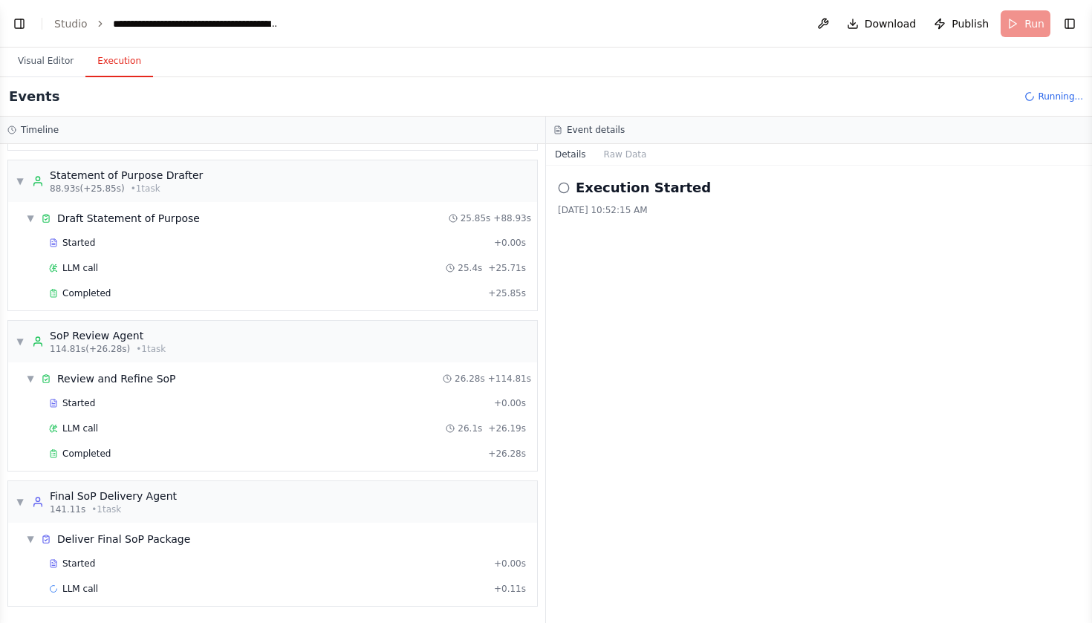
drag, startPoint x: 671, startPoint y: 212, endPoint x: 575, endPoint y: 190, distance: 99.1
click at [575, 190] on div "Execution Started 10/3/2025, 10:52:15 AM" at bounding box center [819, 196] width 522 height 39
click at [629, 259] on div "Execution Started 10/3/2025, 10:52:15 AM" at bounding box center [819, 394] width 546 height 457
drag, startPoint x: 668, startPoint y: 208, endPoint x: 577, endPoint y: 189, distance: 92.5
click at [577, 189] on div "Execution Started 10/3/2025, 10:52:15 AM" at bounding box center [819, 196] width 522 height 39
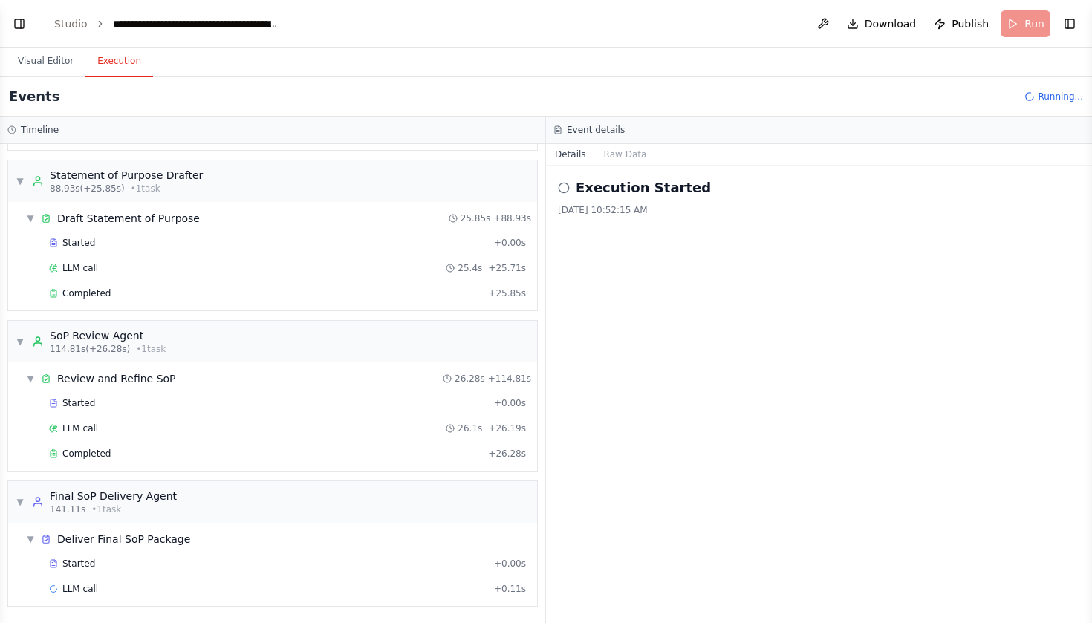
click at [660, 233] on div "Execution Started 10/3/2025, 10:52:15 AM" at bounding box center [819, 394] width 546 height 457
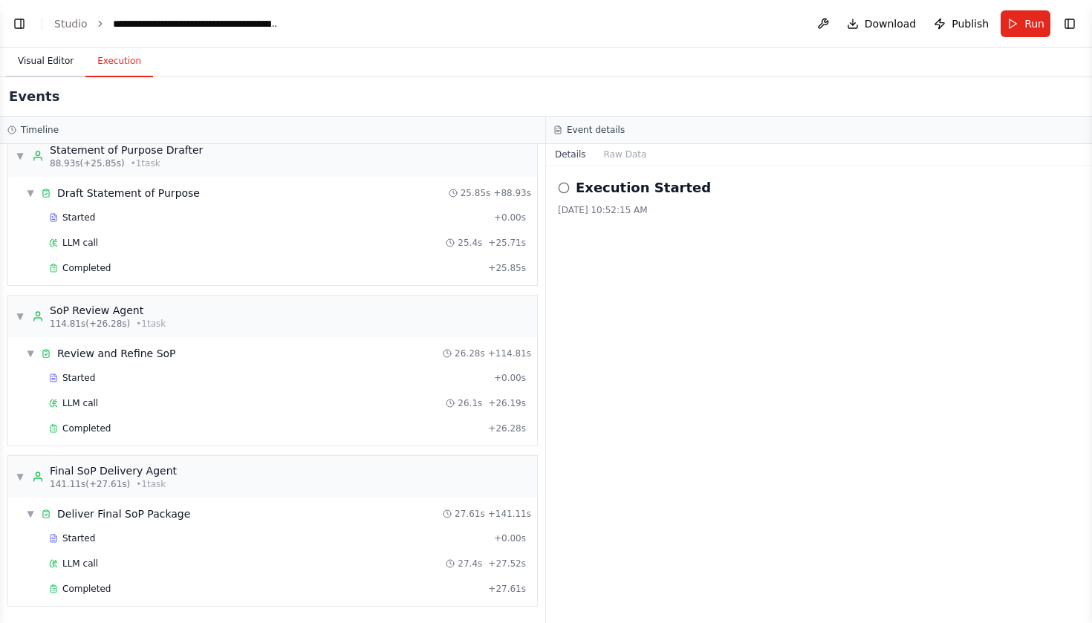
click at [51, 62] on button "Visual Editor" at bounding box center [45, 61] width 79 height 31
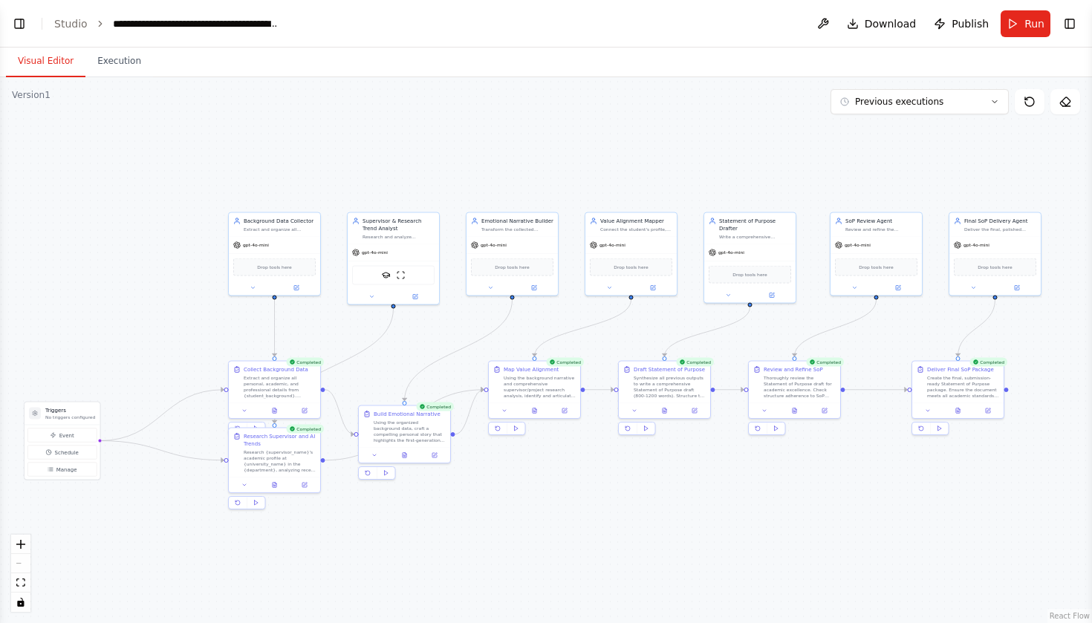
drag, startPoint x: 800, startPoint y: 166, endPoint x: 741, endPoint y: 166, distance: 58.7
click at [741, 166] on div ".deletable-edge-delete-btn { width: 20px; height: 20px; border: 0px solid #ffff…" at bounding box center [546, 350] width 1092 height 546
click at [1012, 25] on button "Run" at bounding box center [1025, 23] width 50 height 27
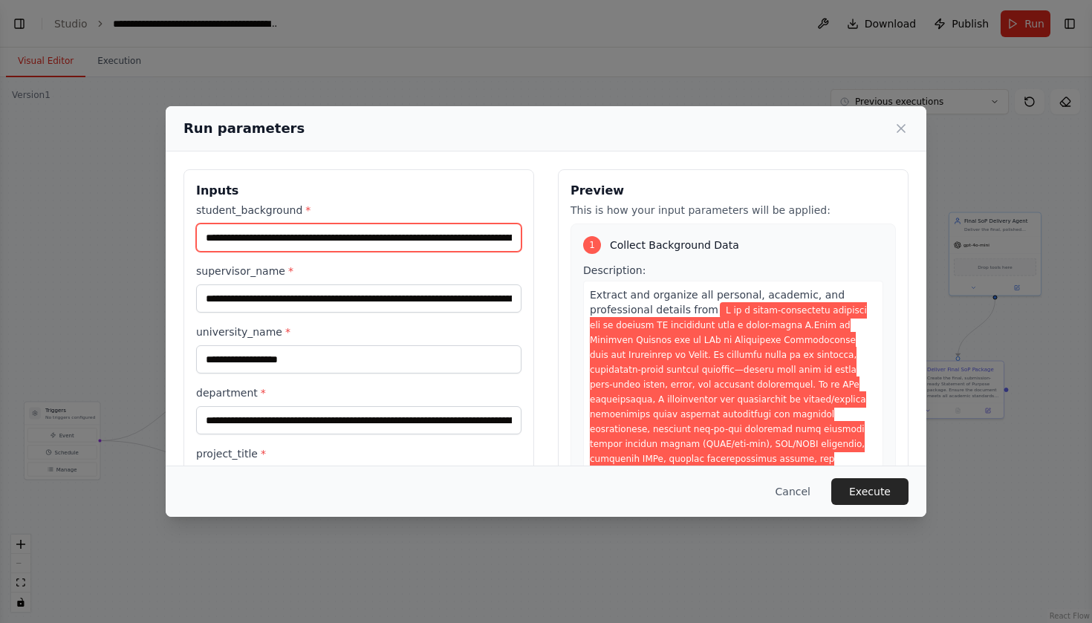
drag, startPoint x: 433, startPoint y: 234, endPoint x: 651, endPoint y: 244, distance: 218.6
click at [651, 244] on div "**********" at bounding box center [545, 369] width 725 height 400
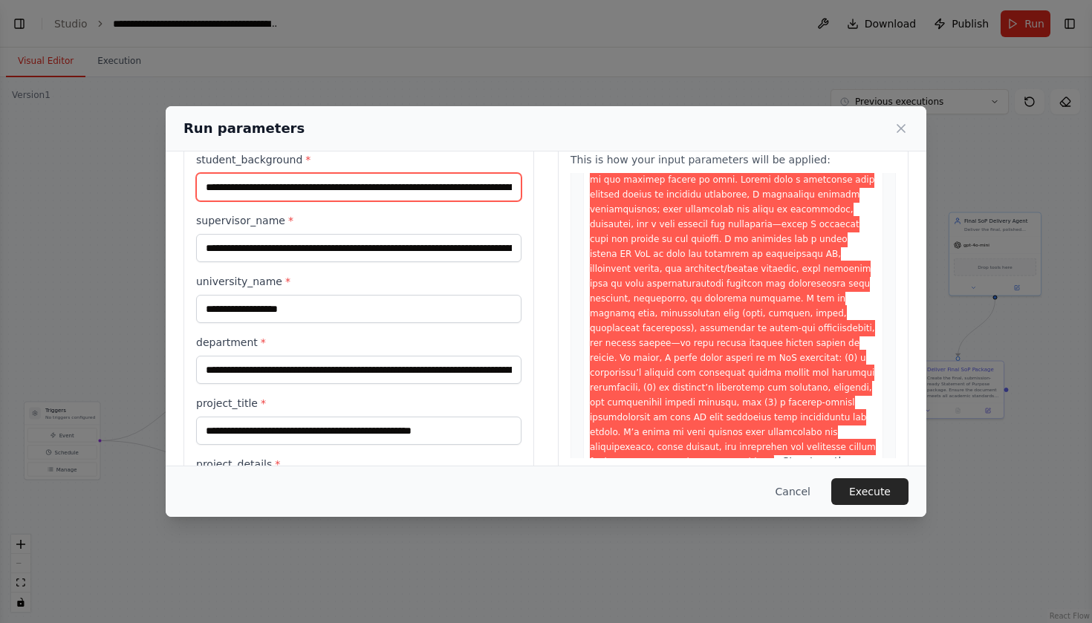
scroll to position [61, 0]
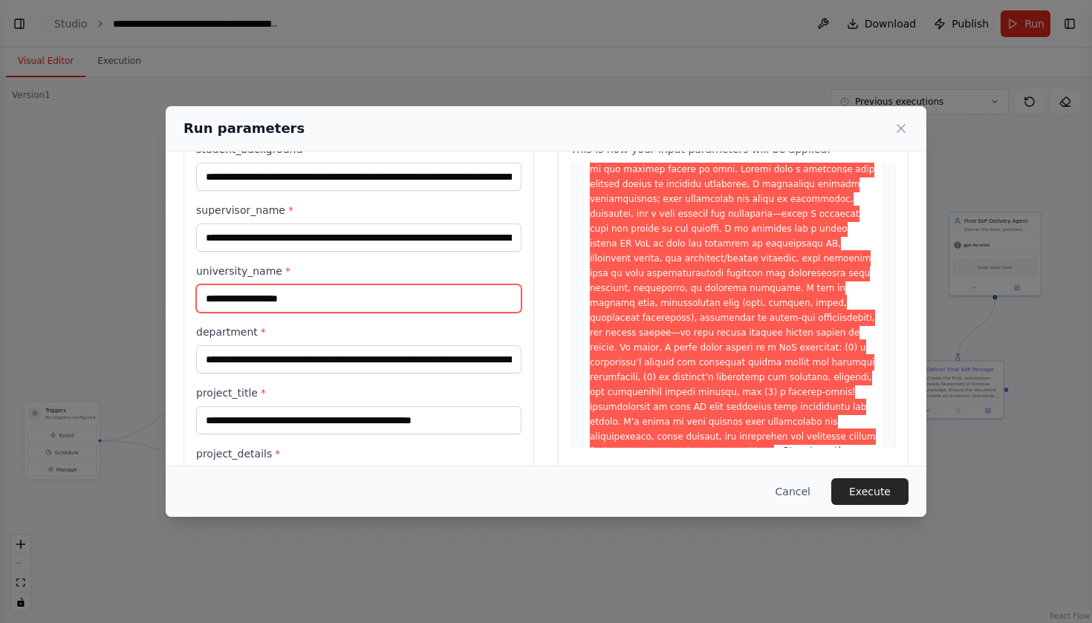
click at [287, 299] on input "**********" at bounding box center [358, 298] width 325 height 28
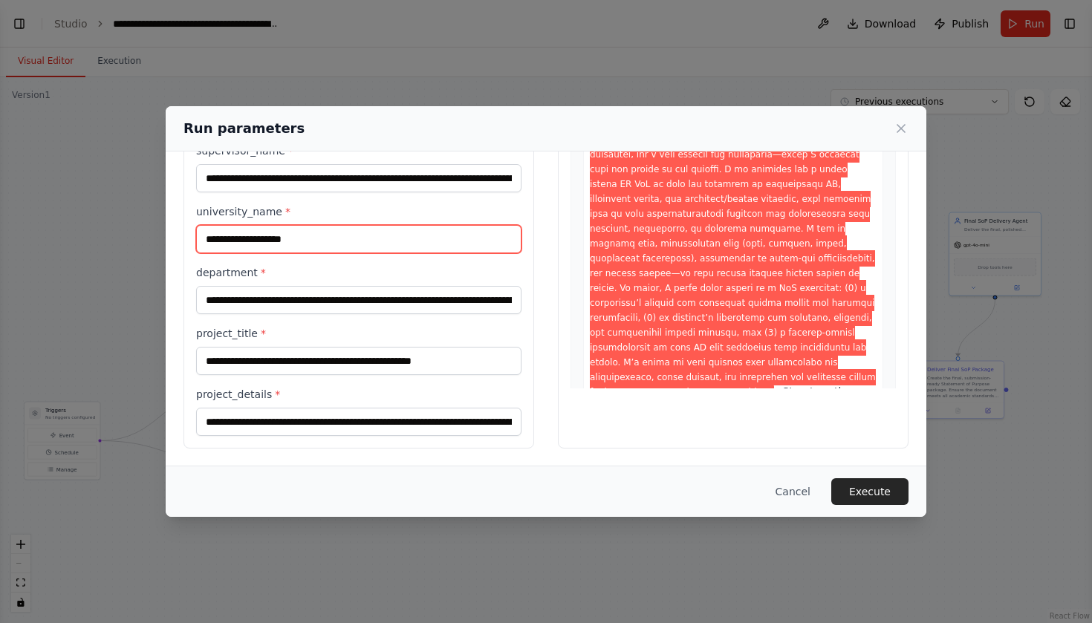
scroll to position [0, 0]
type input "**********"
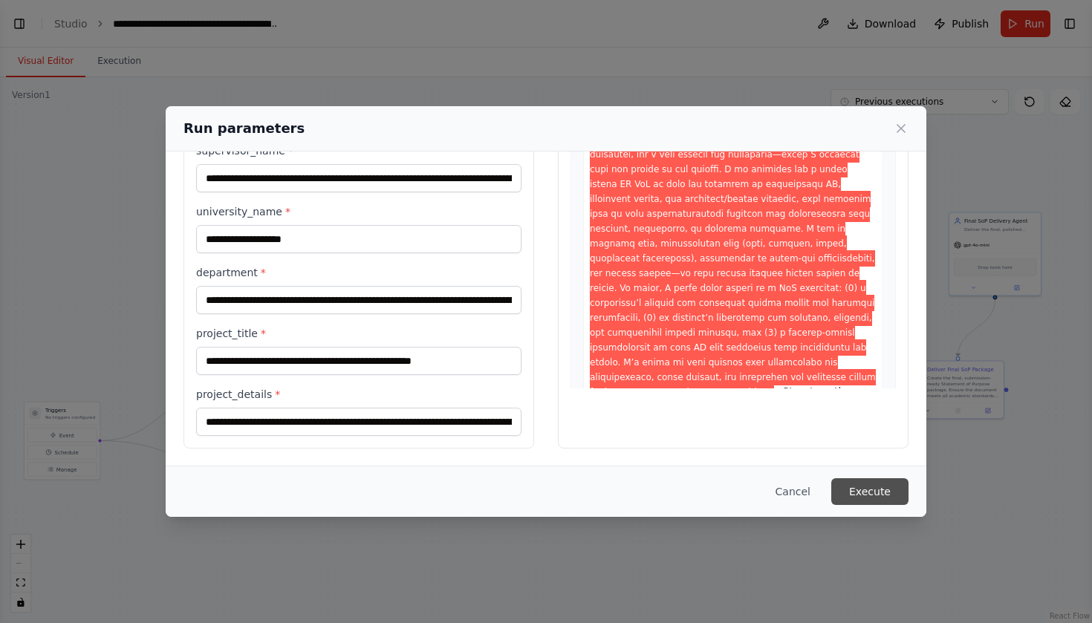
click at [867, 490] on button "Execute" at bounding box center [869, 491] width 77 height 27
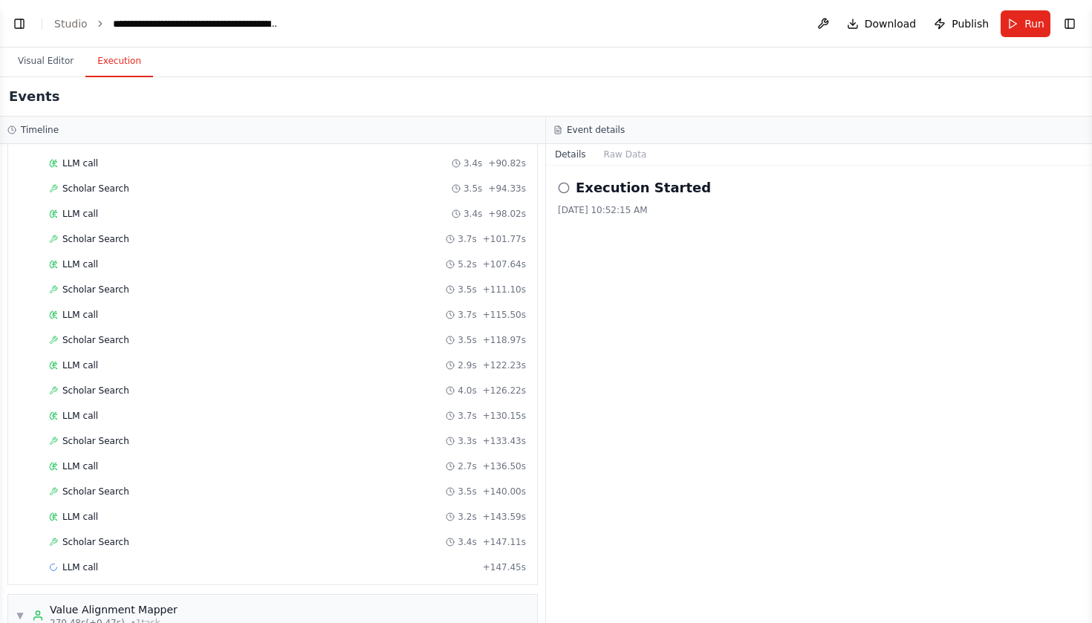
scroll to position [853, 0]
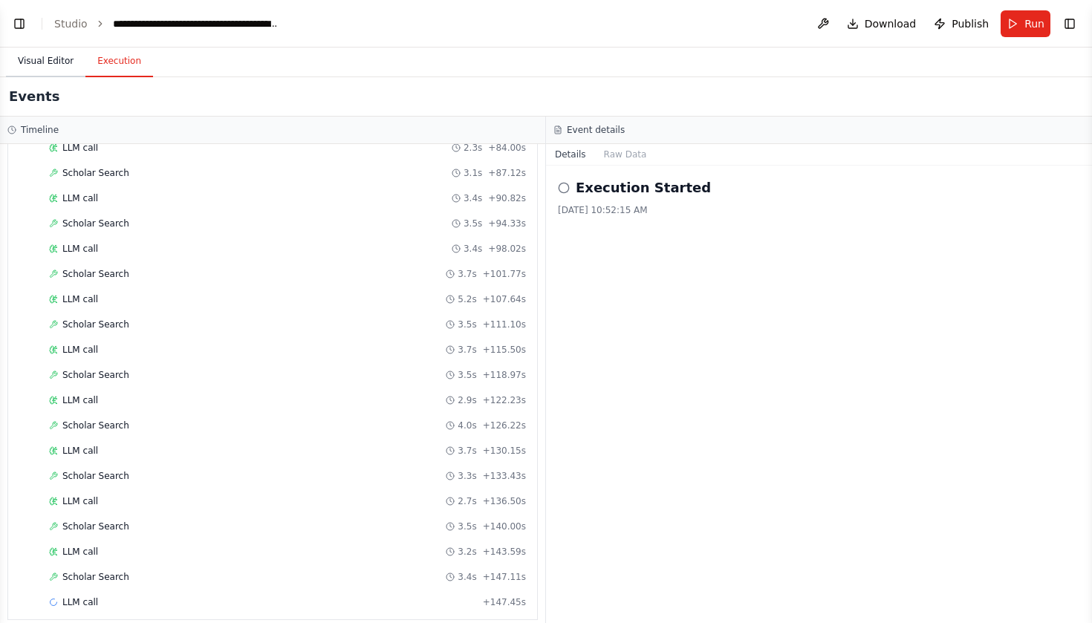
click at [38, 62] on button "Visual Editor" at bounding box center [45, 61] width 79 height 31
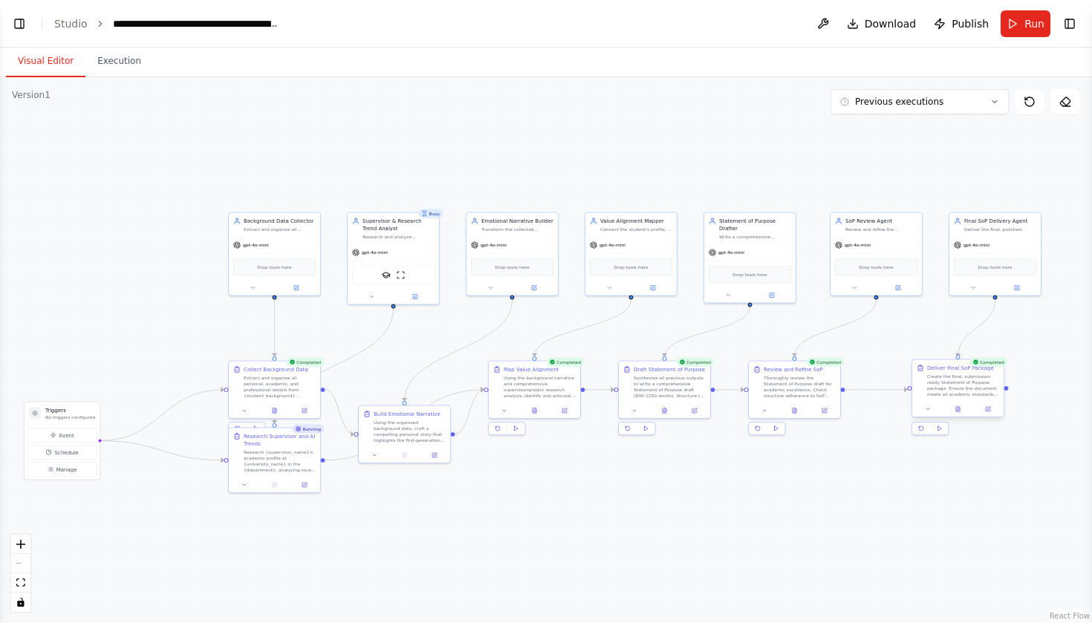
click at [962, 414] on div at bounding box center [957, 410] width 91 height 16
click at [958, 413] on button at bounding box center [957, 409] width 31 height 9
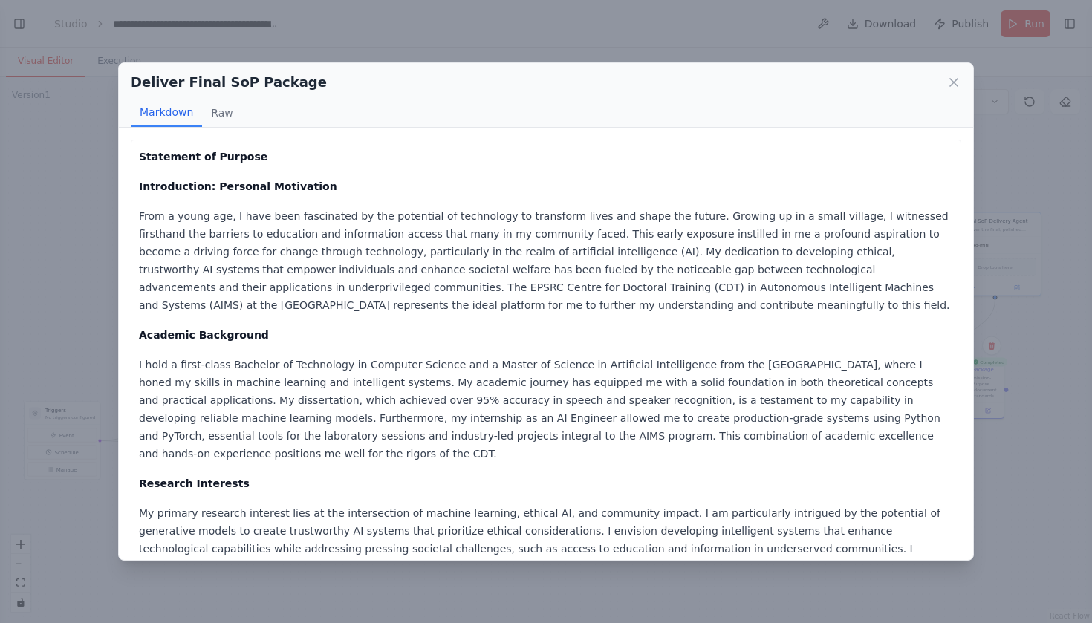
scroll to position [0, 0]
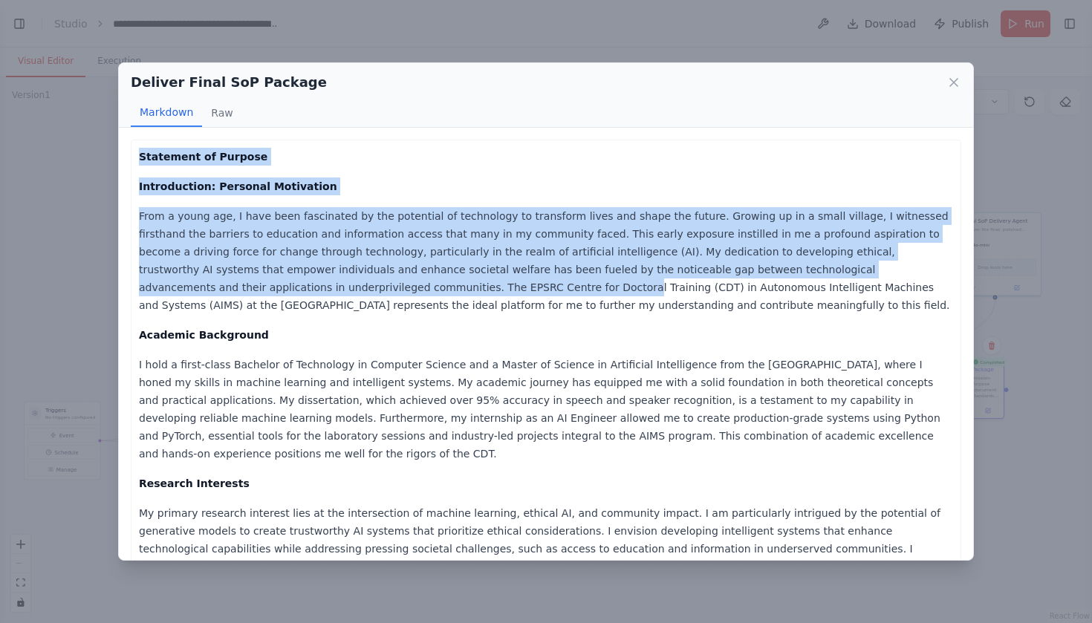
drag, startPoint x: 139, startPoint y: 156, endPoint x: 266, endPoint y: 293, distance: 186.5
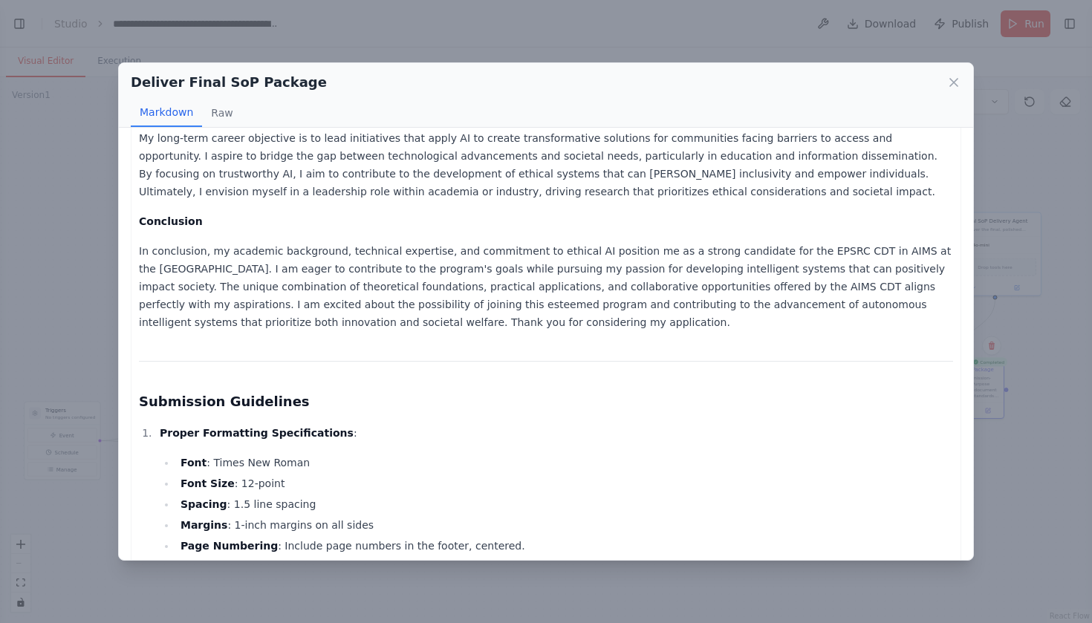
scroll to position [936, 0]
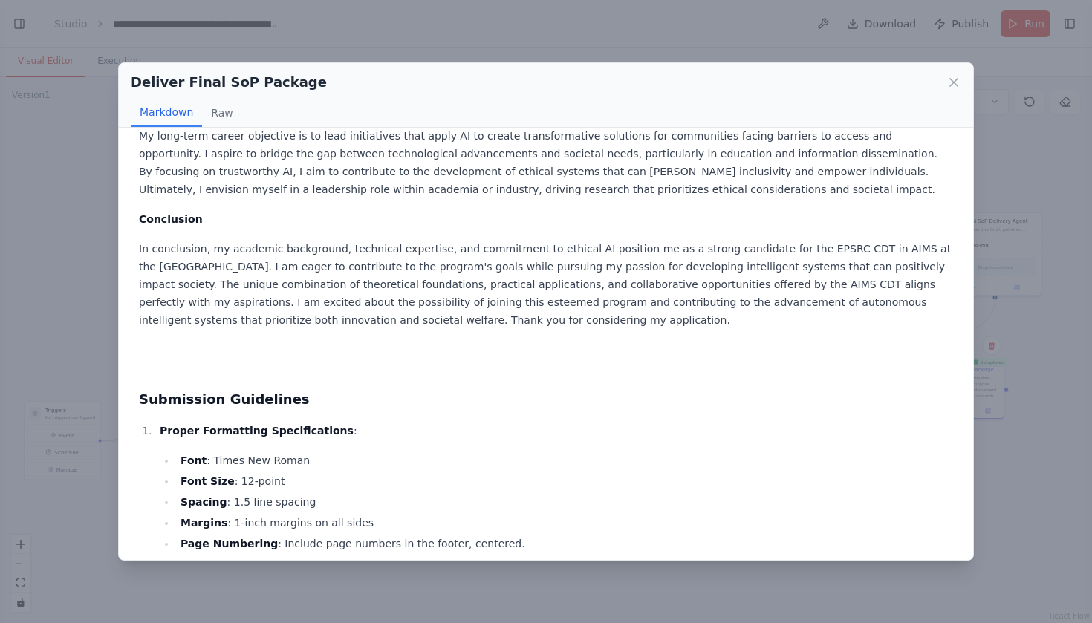
click at [416, 269] on p "In conclusion, my academic background, technical expertise, and commitment to e…" at bounding box center [546, 284] width 814 height 89
copy div "Statement of Purpose Introduction: Personal Motivation From a young age, I have…"
